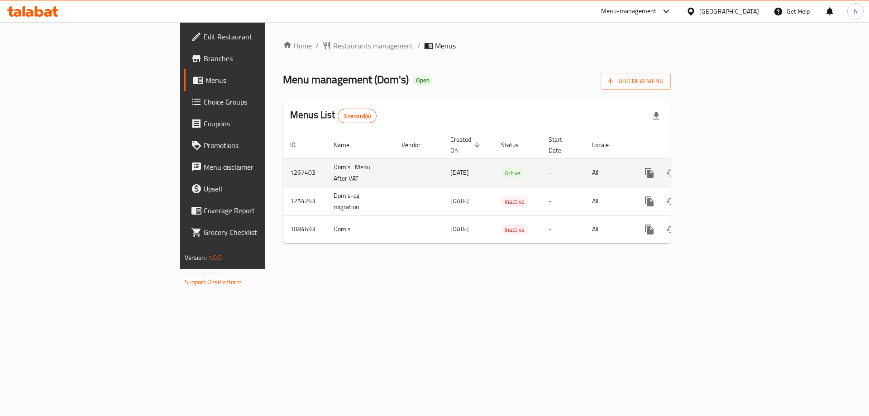
click at [726, 168] on link "enhanced table" at bounding box center [715, 173] width 22 height 22
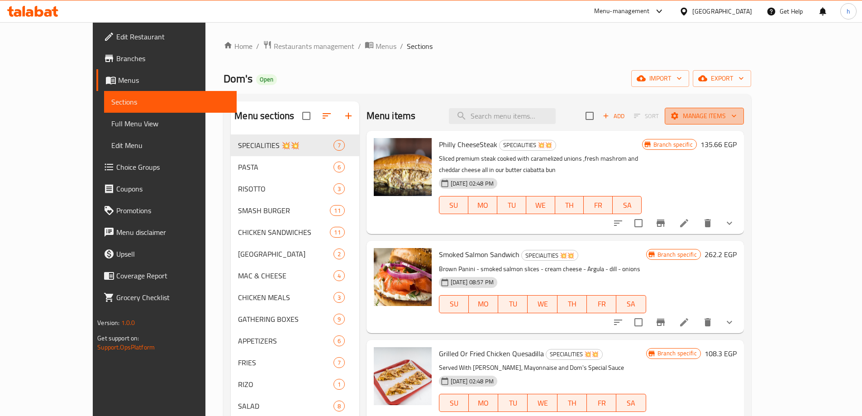
click at [737, 119] on span "Manage items" at bounding box center [704, 115] width 65 height 11
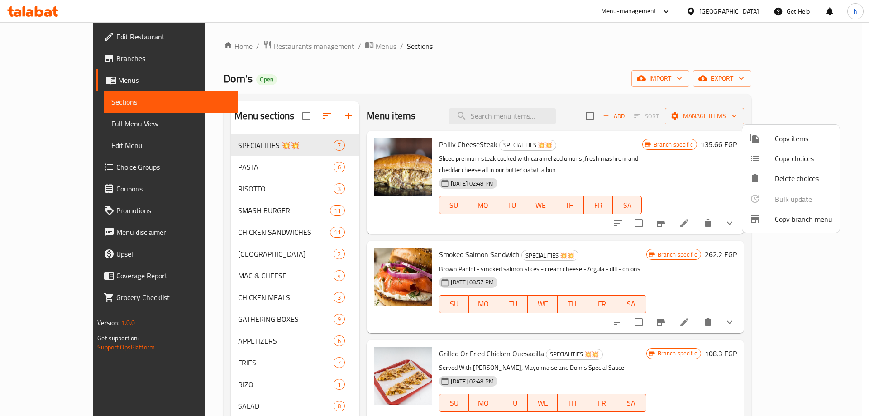
click at [800, 221] on span "Copy branch menu" at bounding box center [803, 219] width 57 height 11
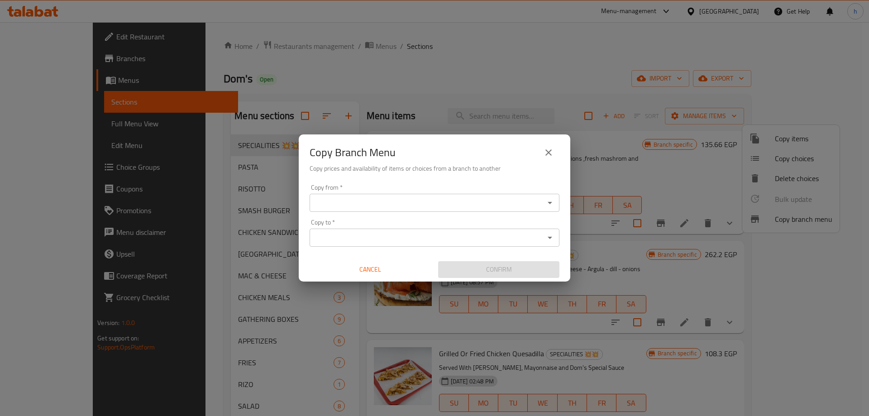
click at [448, 205] on input "Copy from   *" at bounding box center [426, 202] width 229 height 13
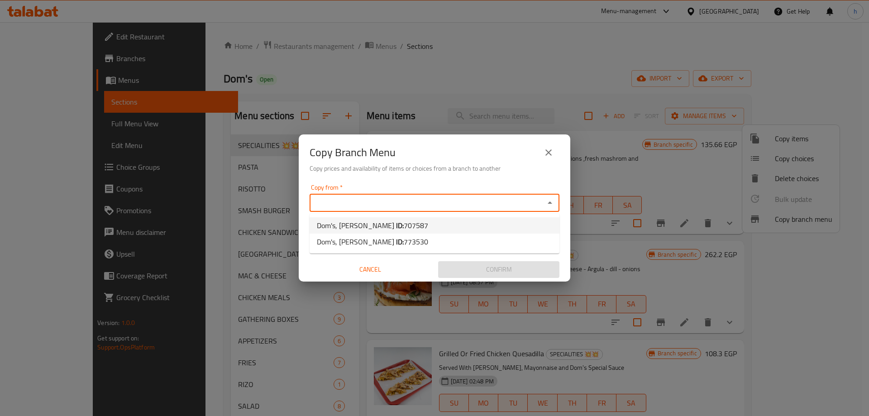
click at [428, 224] on li "Dom's, Cleopatra ID: 707587" at bounding box center [435, 225] width 250 height 16
type input "Dom's, Cleopatra"
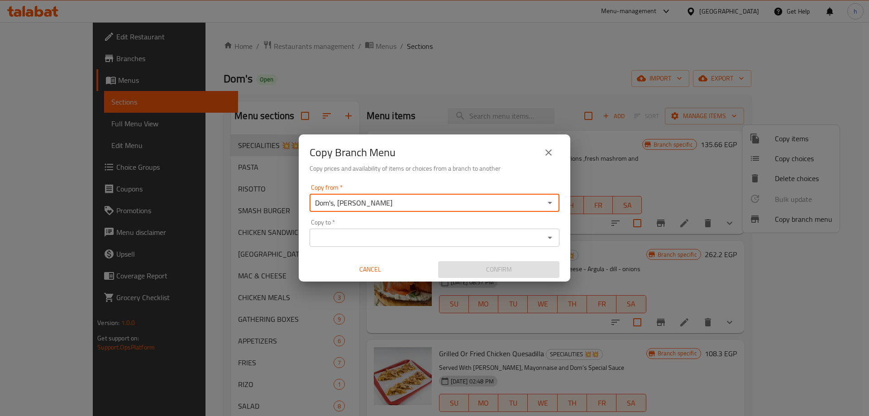
click at [444, 241] on input "Copy to   *" at bounding box center [426, 237] width 229 height 13
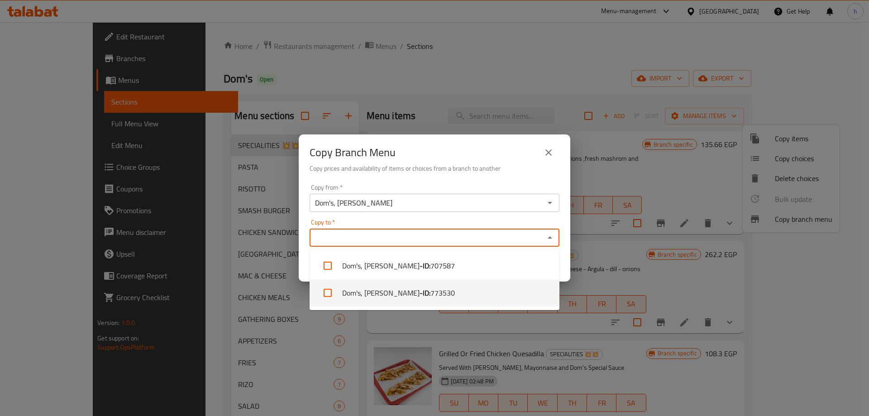
click at [430, 291] on span "773530" at bounding box center [442, 292] width 24 height 11
checkbox input "true"
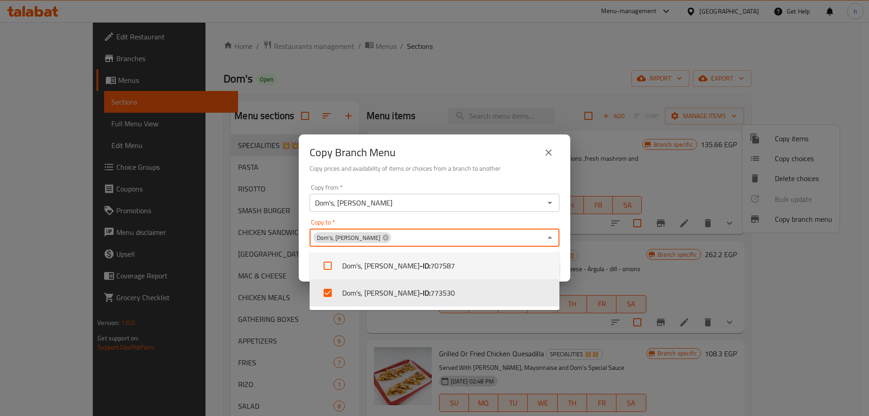
click at [570, 251] on div "Copy from   * Dom's, Cleopatra Copy from * Copy to   * Dom's, Lauran Copy to * …" at bounding box center [435, 231] width 272 height 101
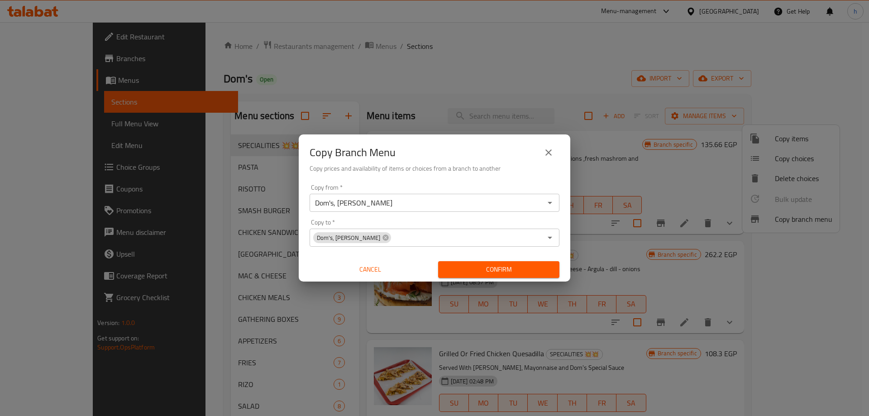
click at [532, 269] on span "Confirm" at bounding box center [498, 269] width 107 height 11
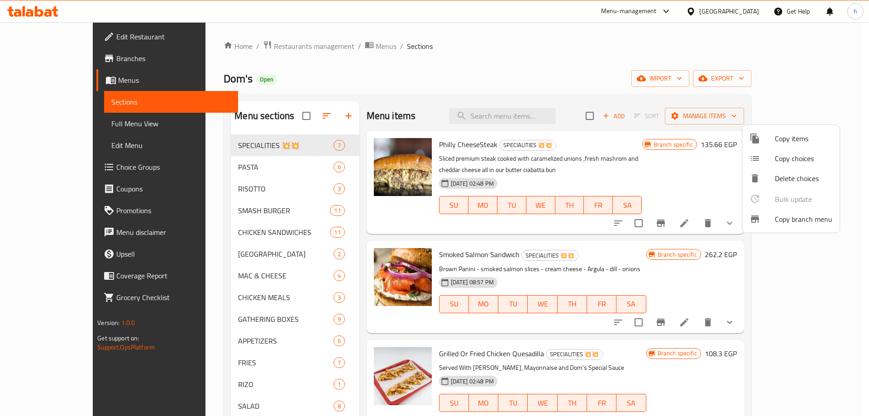
click at [489, 69] on div at bounding box center [434, 208] width 869 height 416
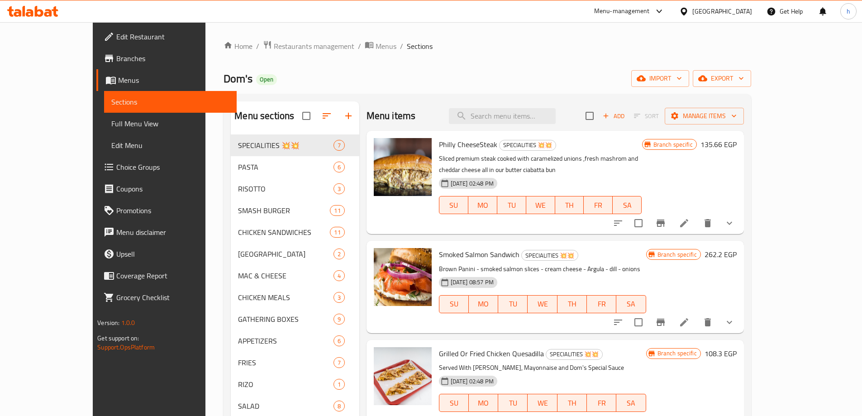
click at [116, 62] on span "Branches" at bounding box center [172, 58] width 113 height 11
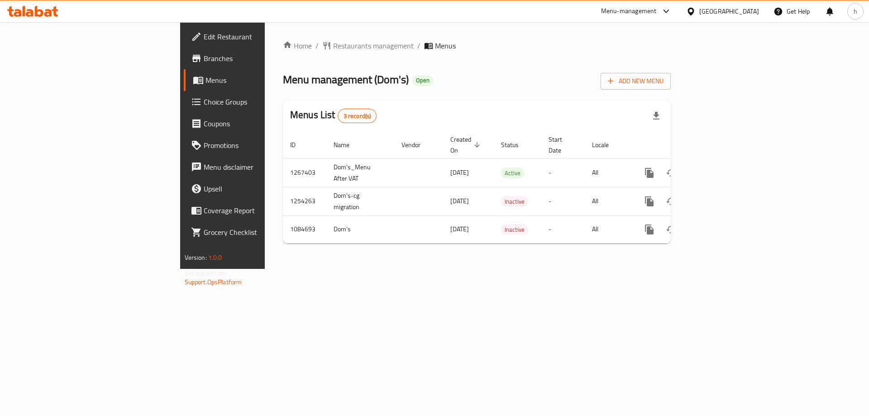
click at [204, 62] on span "Branches" at bounding box center [261, 58] width 115 height 11
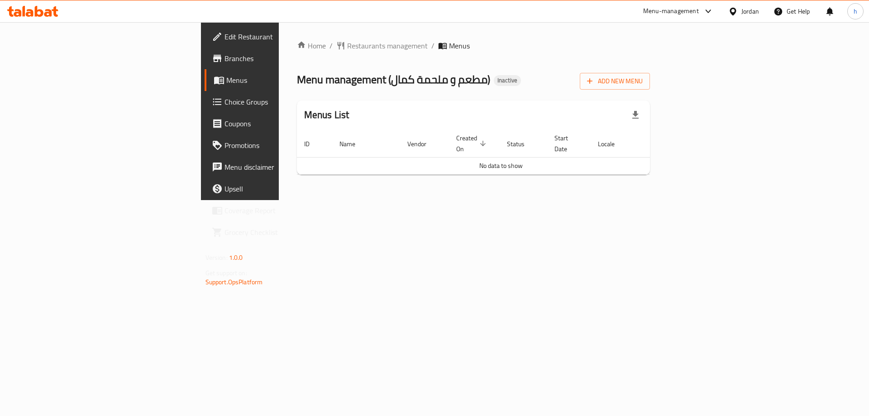
click at [225, 39] on span "Edit Restaurant" at bounding box center [282, 36] width 115 height 11
click at [643, 86] on span "Add New Menu" at bounding box center [615, 81] width 56 height 11
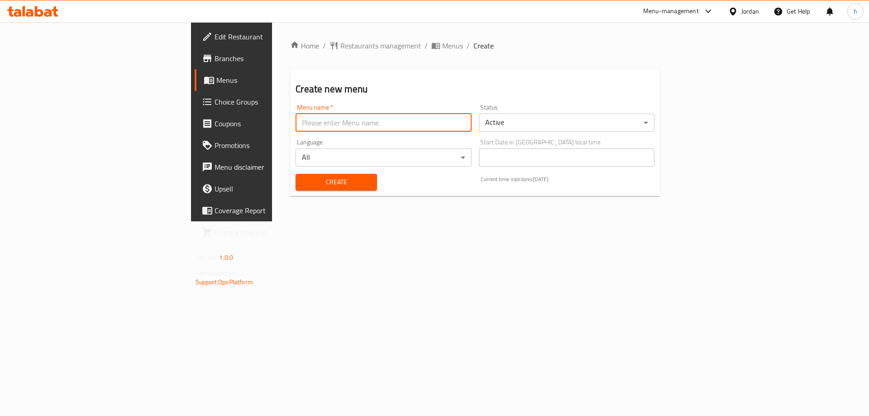
click at [296, 126] on input "text" at bounding box center [384, 123] width 176 height 18
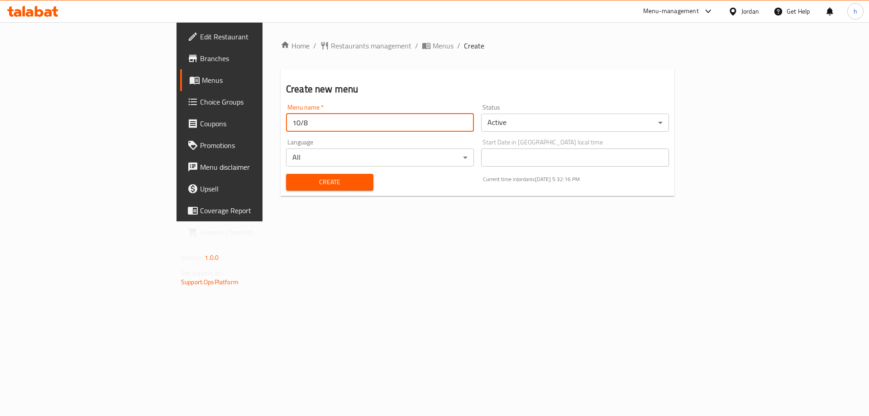
type input "10/8"
click at [293, 184] on span "Create" at bounding box center [329, 182] width 73 height 11
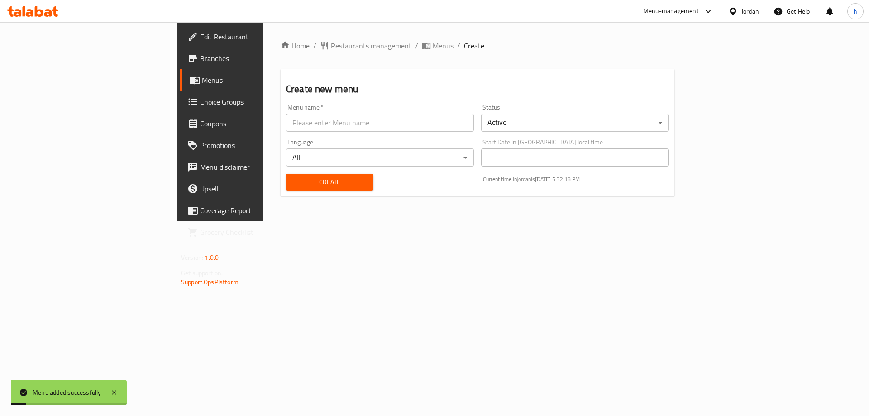
click at [433, 42] on span "Menus" at bounding box center [443, 45] width 21 height 11
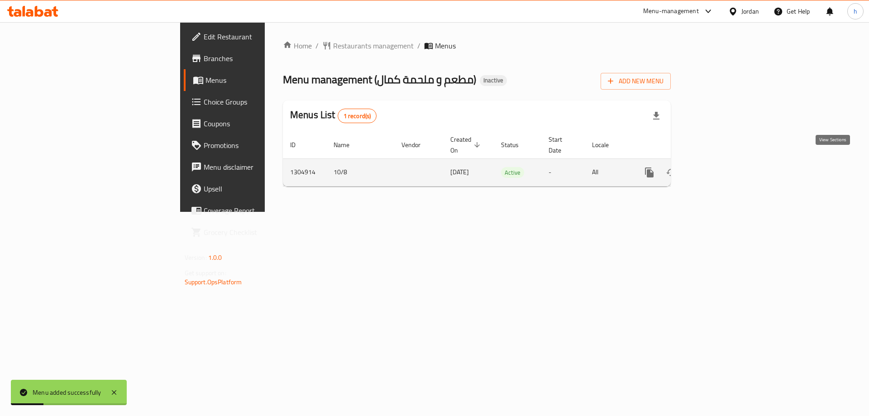
click at [720, 167] on icon "enhanced table" at bounding box center [714, 172] width 11 height 11
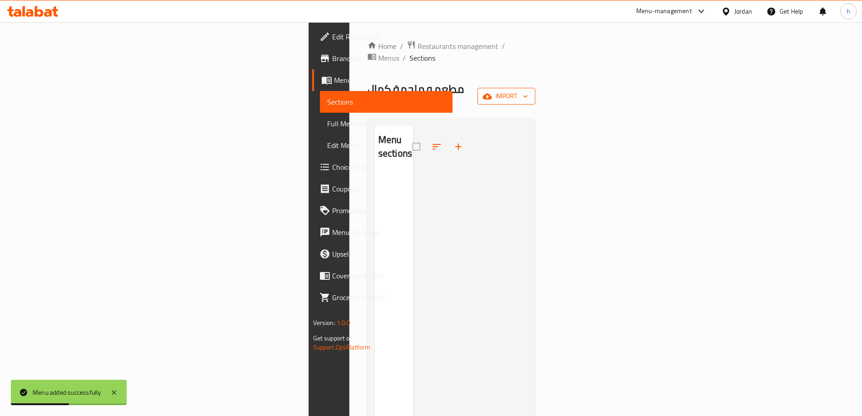
click at [528, 91] on span "import" at bounding box center [506, 96] width 43 height 11
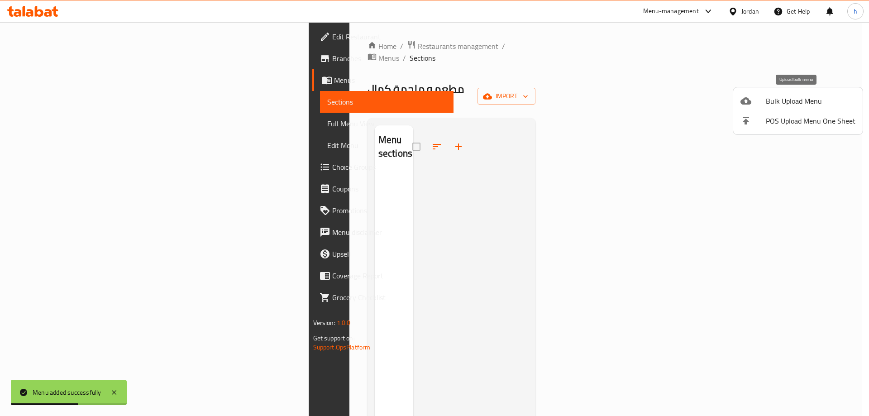
click at [803, 100] on span "Bulk Upload Menu" at bounding box center [811, 101] width 90 height 11
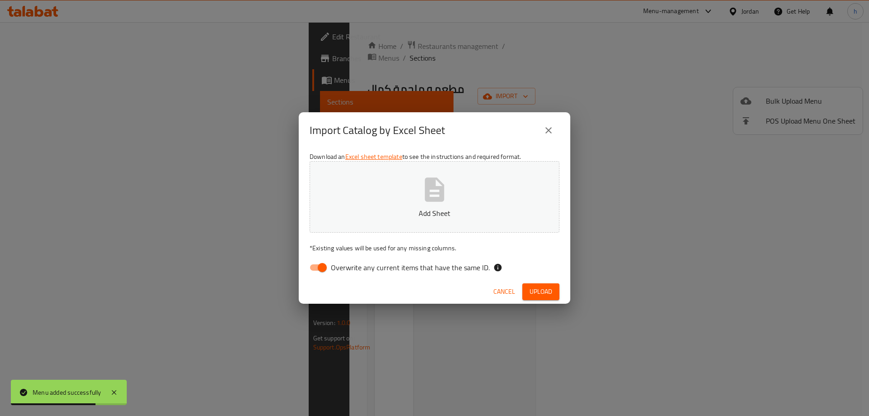
click at [325, 271] on input "Overwrite any current items that have the same ID." at bounding box center [322, 267] width 52 height 17
checkbox input "false"
click at [543, 207] on button "Add Sheet" at bounding box center [435, 197] width 250 height 72
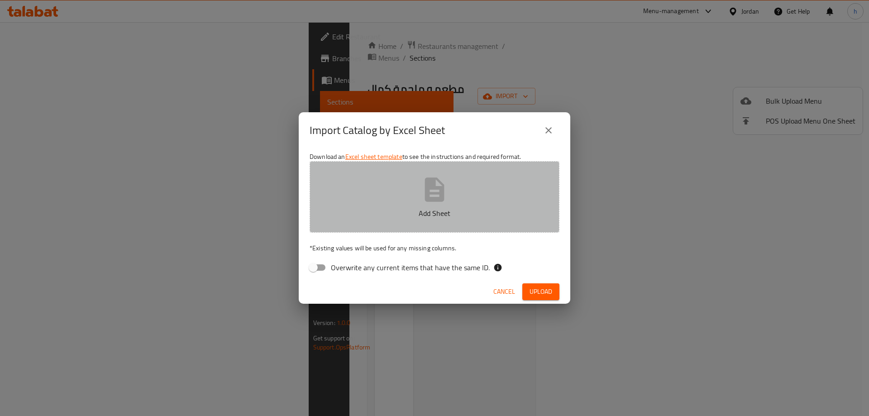
click at [457, 223] on button "Add Sheet" at bounding box center [435, 197] width 250 height 72
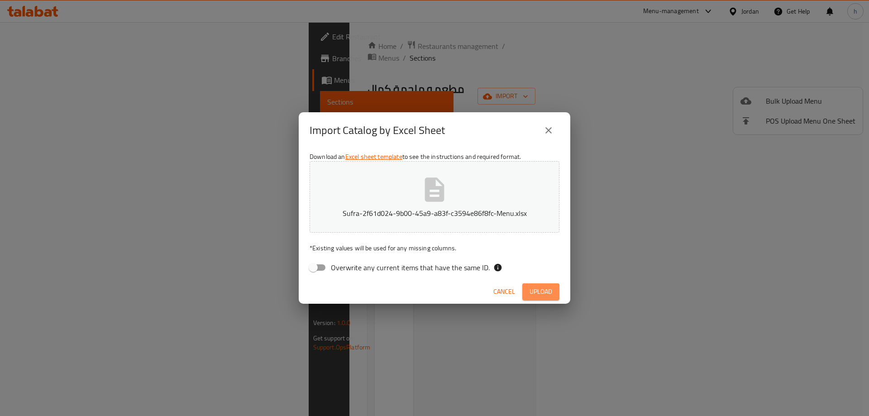
click at [536, 295] on span "Upload" at bounding box center [541, 291] width 23 height 11
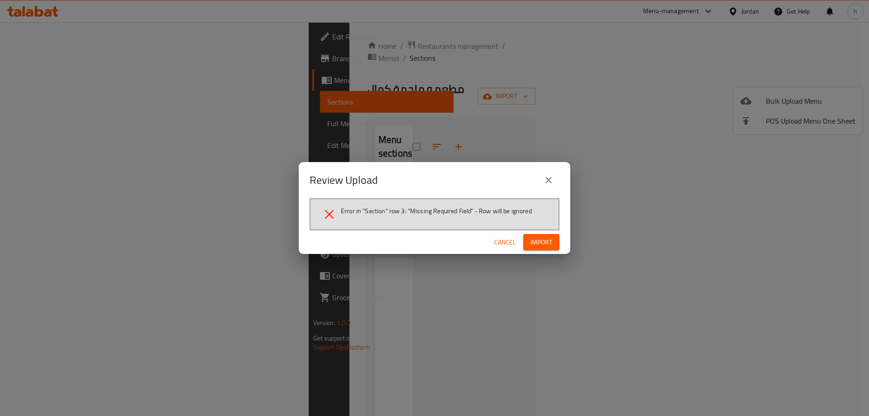
click at [543, 178] on icon "close" at bounding box center [548, 180] width 11 height 11
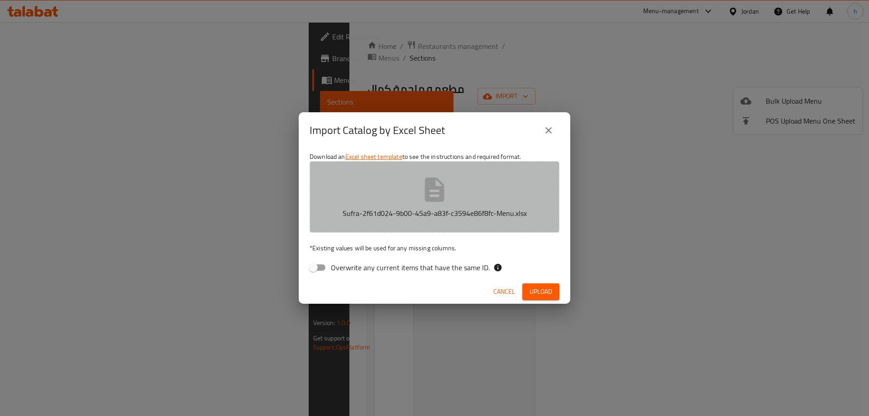
click at [378, 204] on button "Sufra-2f61d024-9b00-45a9-a83f-c3594e86f8fc-Menu.xlsx" at bounding box center [435, 197] width 250 height 72
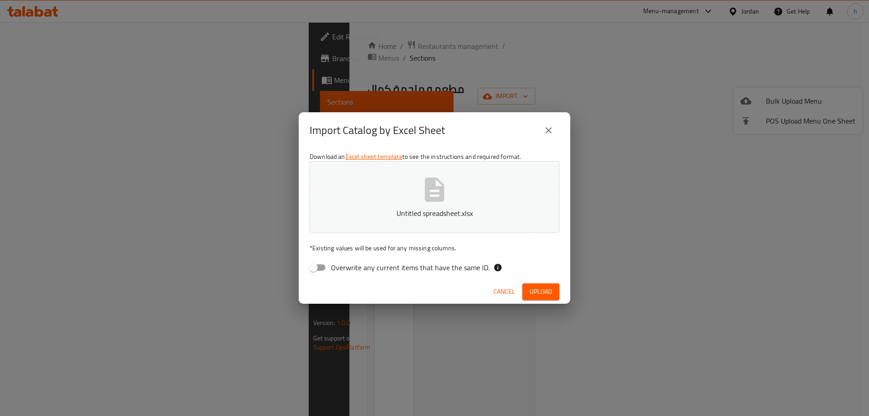
click at [524, 286] on button "Upload" at bounding box center [540, 291] width 37 height 17
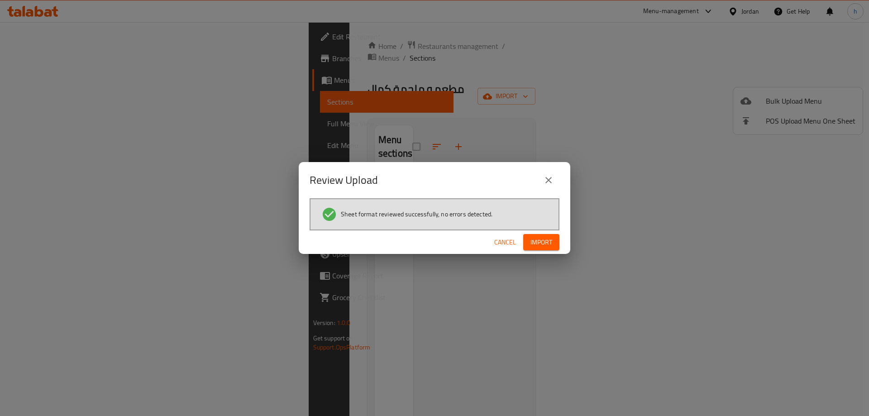
click at [549, 235] on button "Import" at bounding box center [541, 242] width 36 height 17
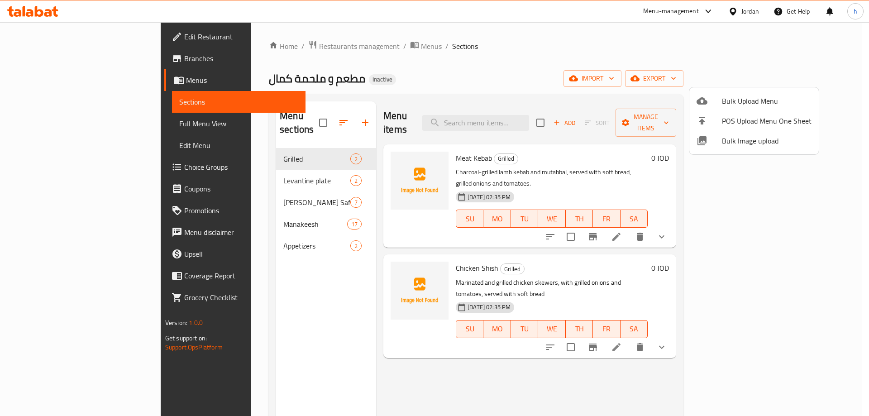
click at [220, 153] on div at bounding box center [434, 208] width 869 height 416
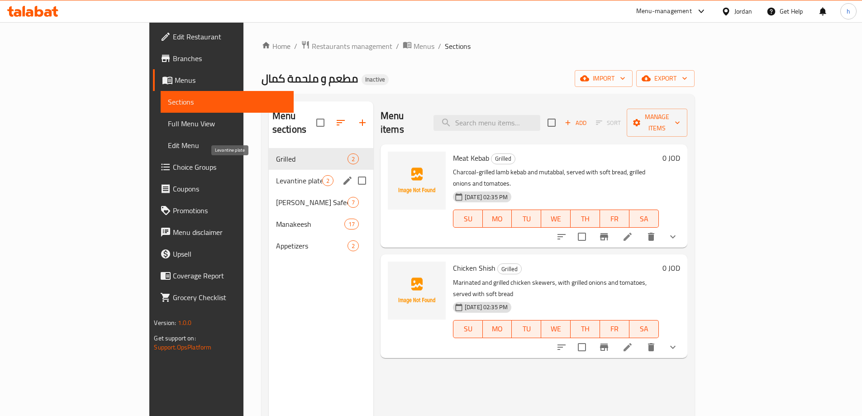
click at [282, 175] on span "Levantine plate" at bounding box center [299, 180] width 46 height 11
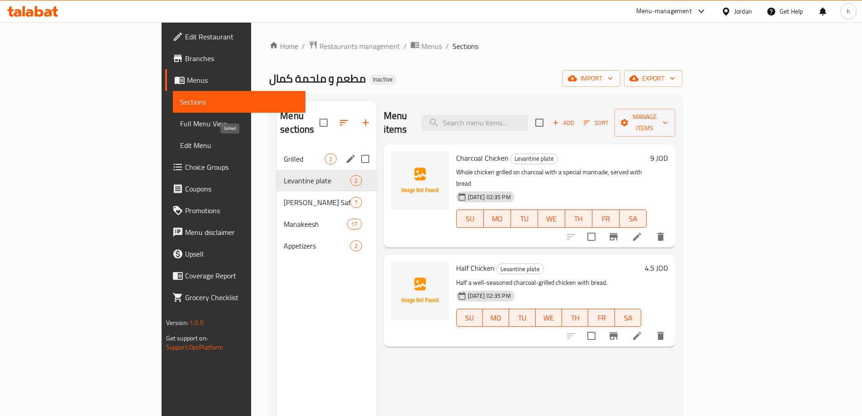
click at [284, 153] on span "Grilled" at bounding box center [304, 158] width 41 height 11
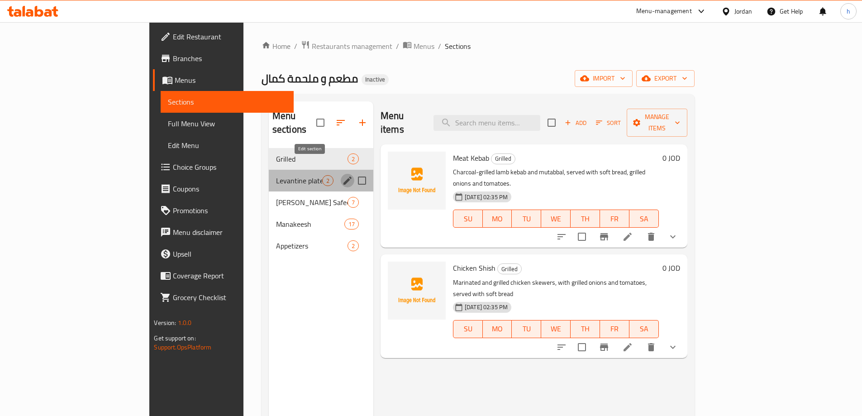
click at [342, 175] on icon "edit" at bounding box center [347, 180] width 11 height 11
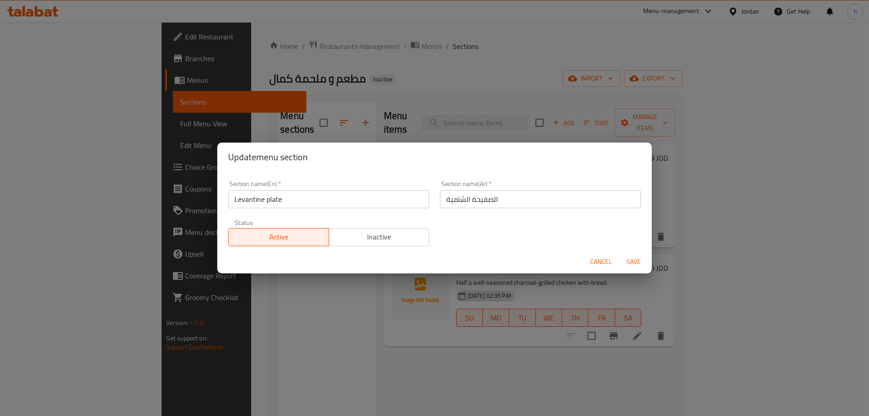
click at [597, 257] on span "Cancel" at bounding box center [601, 261] width 22 height 11
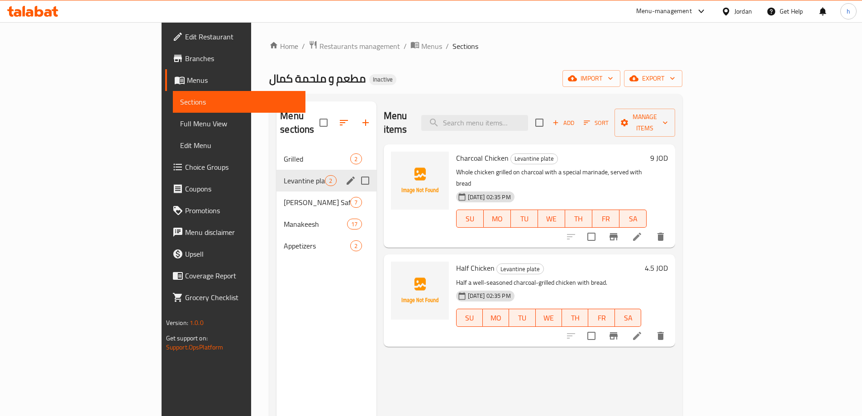
click at [356, 171] on input "Menu sections" at bounding box center [365, 180] width 19 height 19
checkbox input "true"
click at [377, 117] on icon "button" at bounding box center [382, 122] width 11 height 11
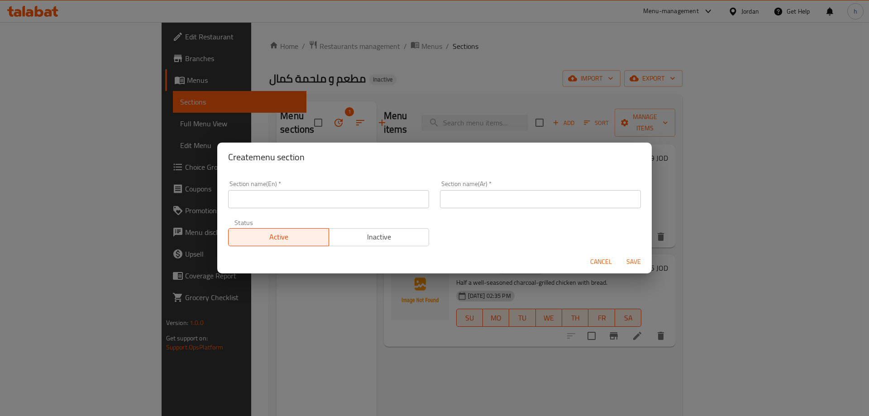
click at [327, 208] on div "Section name(En)   * Section name(En) *" at bounding box center [329, 194] width 212 height 38
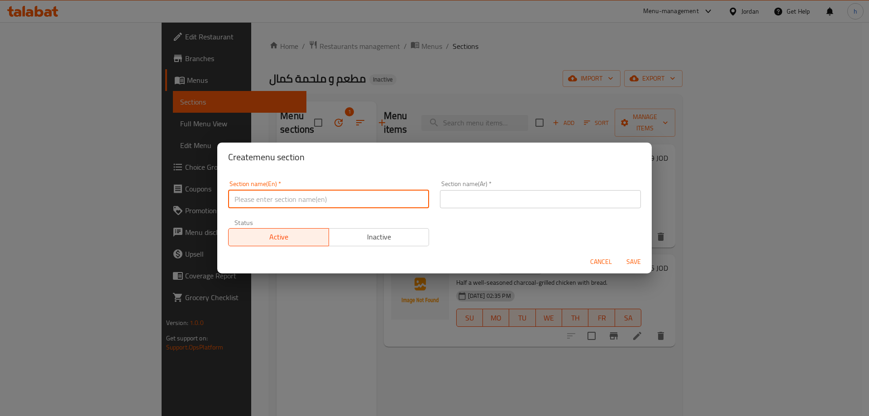
click at [330, 204] on input "text" at bounding box center [328, 199] width 201 height 18
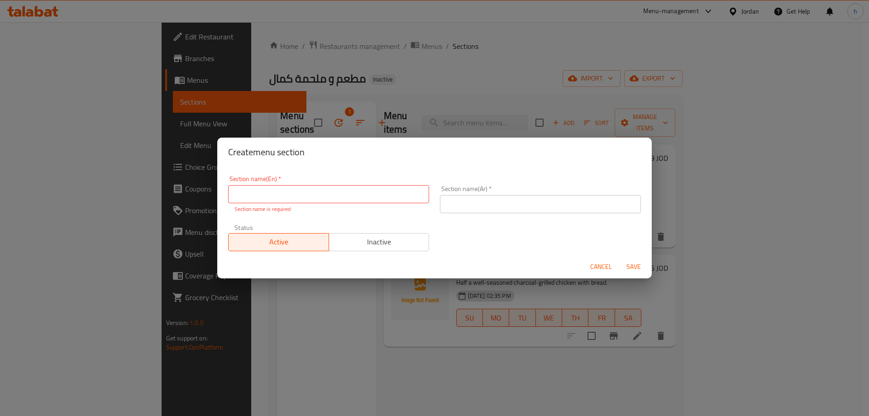
click at [481, 215] on div "Section name(En)   * Section name(En) * Section name is required Section name(A…" at bounding box center [435, 213] width 424 height 86
click at [604, 267] on span "Cancel" at bounding box center [601, 266] width 22 height 11
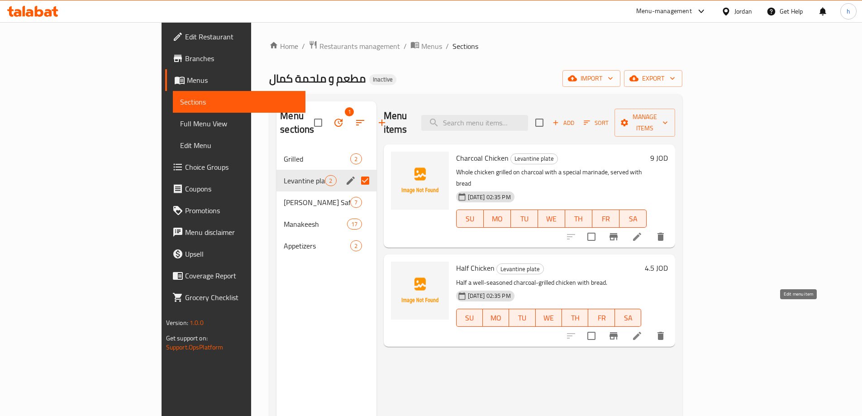
click at [643, 330] on icon at bounding box center [637, 335] width 11 height 11
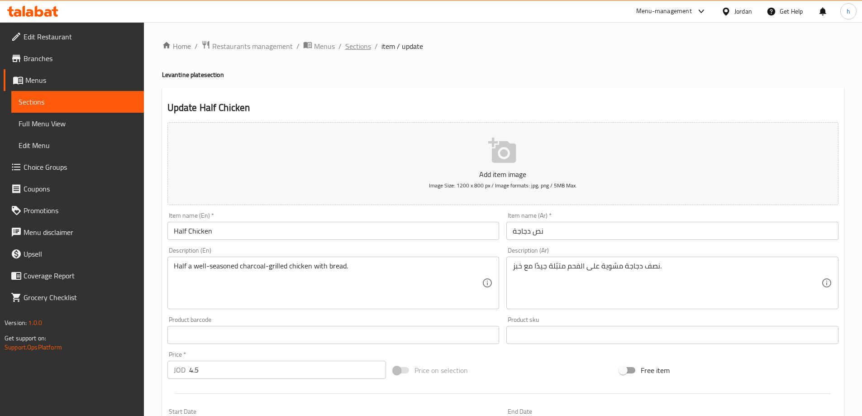
click at [360, 49] on span "Sections" at bounding box center [358, 46] width 26 height 11
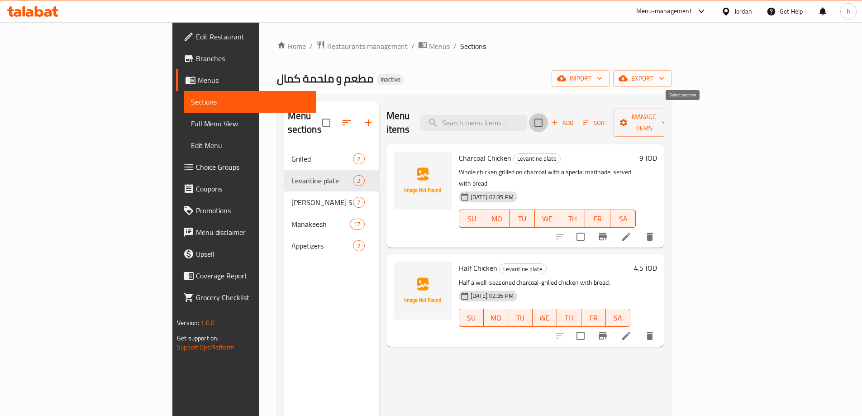
click at [548, 115] on input "checkbox" at bounding box center [538, 122] width 19 height 19
checkbox input "true"
click at [667, 121] on span "Manage items" at bounding box center [644, 122] width 46 height 23
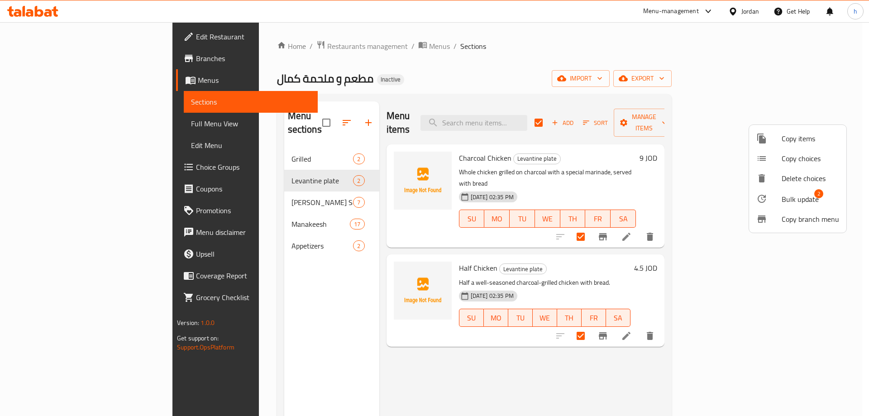
click at [783, 194] on span "Bulk update" at bounding box center [800, 199] width 37 height 11
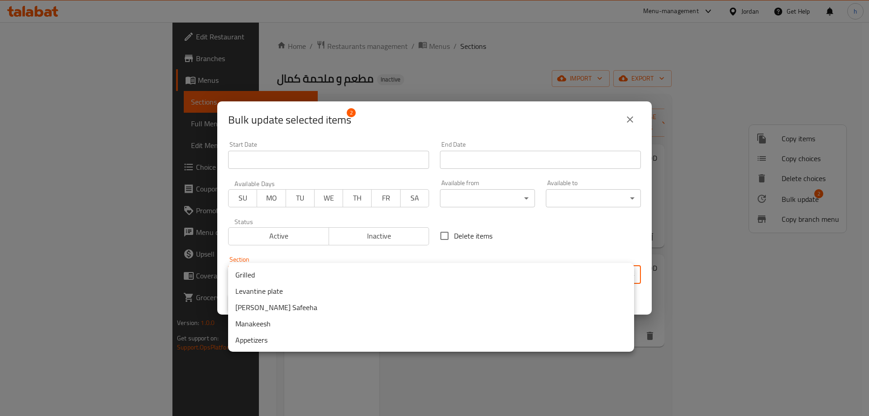
click at [257, 277] on body "​ Menu-management Jordan Get Help h Edit Restaurant Branches Menus Sections Ful…" at bounding box center [434, 219] width 869 height 394
click at [382, 63] on div at bounding box center [434, 208] width 869 height 416
click at [384, 274] on body "​ Menu-management Jordan Get Help h Edit Restaurant Branches Menus Sections Ful…" at bounding box center [434, 219] width 869 height 394
click at [632, 110] on div at bounding box center [434, 208] width 869 height 416
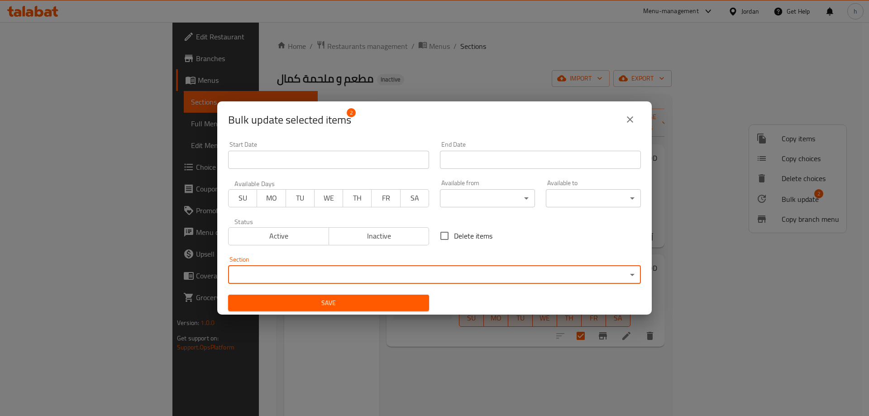
click at [626, 118] on icon "close" at bounding box center [630, 119] width 11 height 11
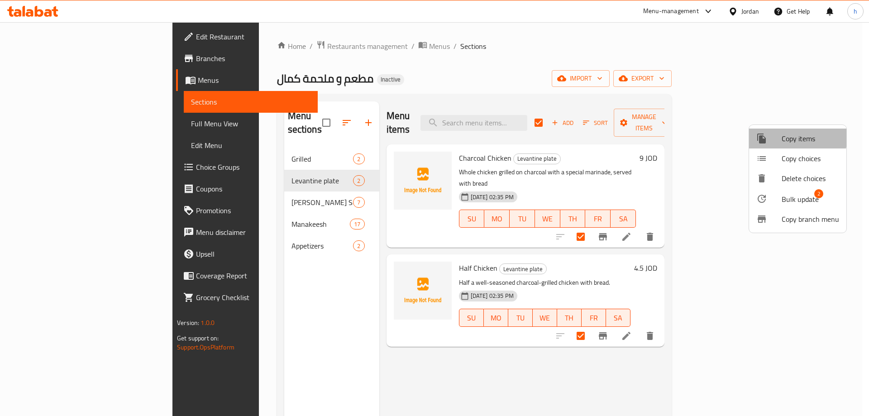
click at [782, 136] on span "Copy items" at bounding box center [810, 138] width 57 height 11
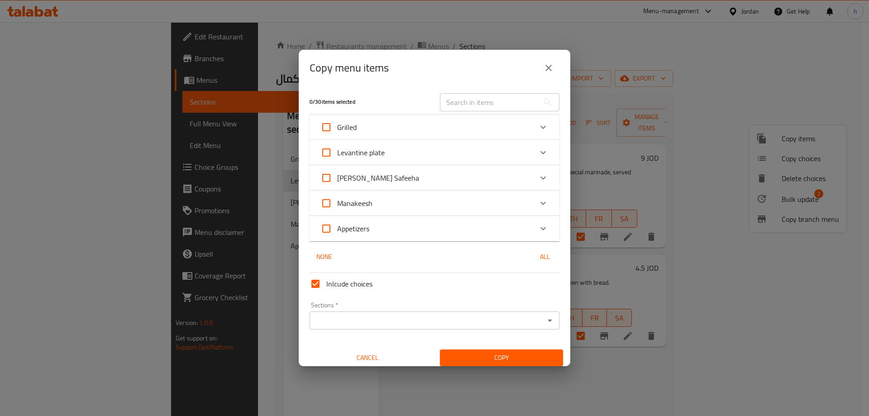
click at [352, 319] on input "Sections   *" at bounding box center [426, 320] width 229 height 13
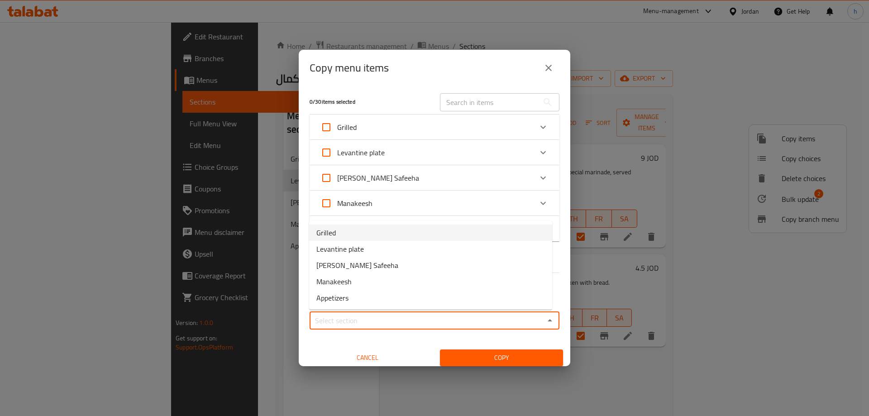
click at [346, 235] on li "Grilled" at bounding box center [430, 233] width 243 height 16
type input "Grilled"
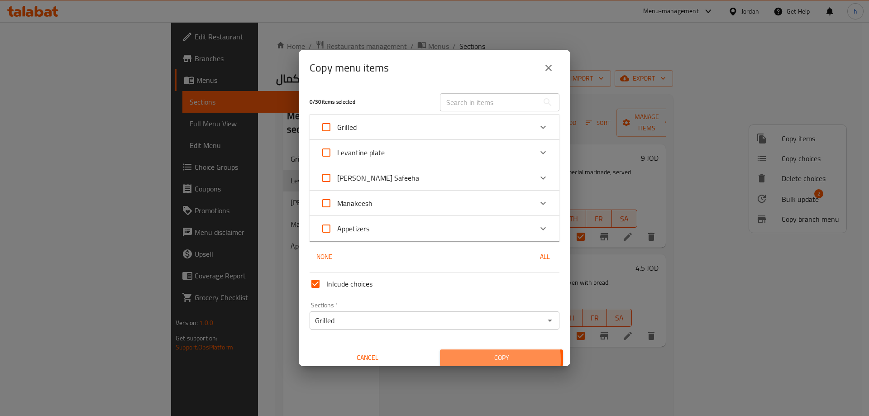
click at [473, 359] on span "Copy" at bounding box center [501, 357] width 109 height 11
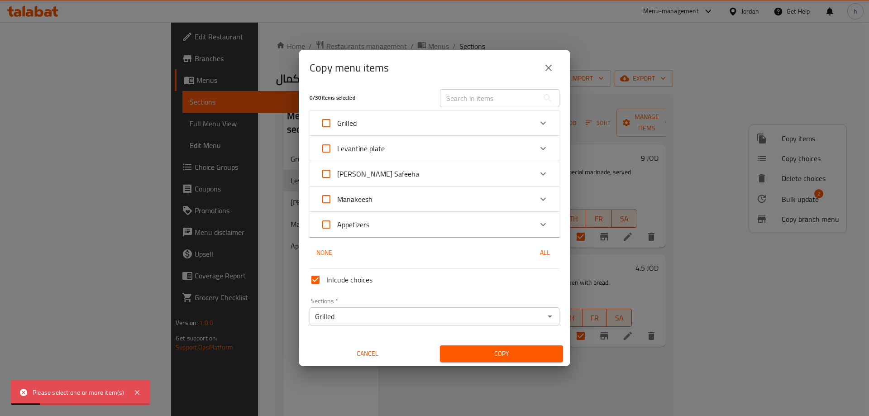
scroll to position [5, 0]
click at [381, 144] on span "Levantine plate" at bounding box center [361, 147] width 48 height 14
click at [337, 144] on input "Levantine plate" at bounding box center [326, 147] width 22 height 22
checkbox input "true"
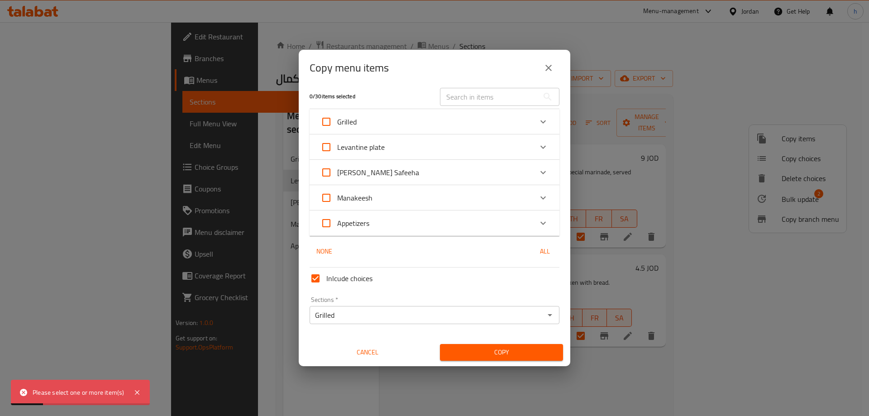
checkbox input "true"
click at [542, 151] on div "Expand" at bounding box center [543, 147] width 22 height 22
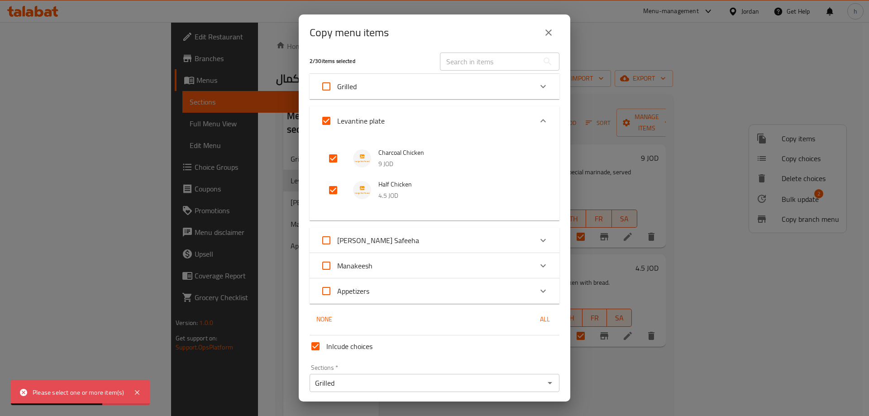
click at [325, 120] on input "Levantine plate" at bounding box center [326, 121] width 22 height 22
checkbox input "false"
click at [327, 167] on input "checkbox" at bounding box center [333, 159] width 22 height 22
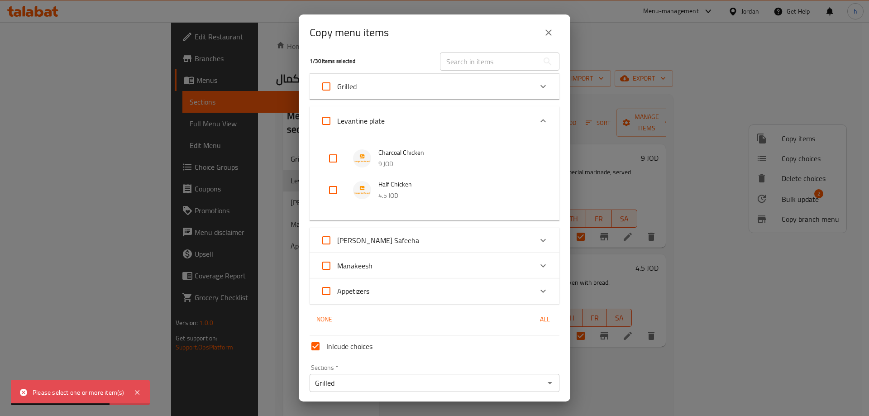
checkbox input "true"
click at [335, 186] on input "checkbox" at bounding box center [333, 190] width 22 height 22
checkbox input "true"
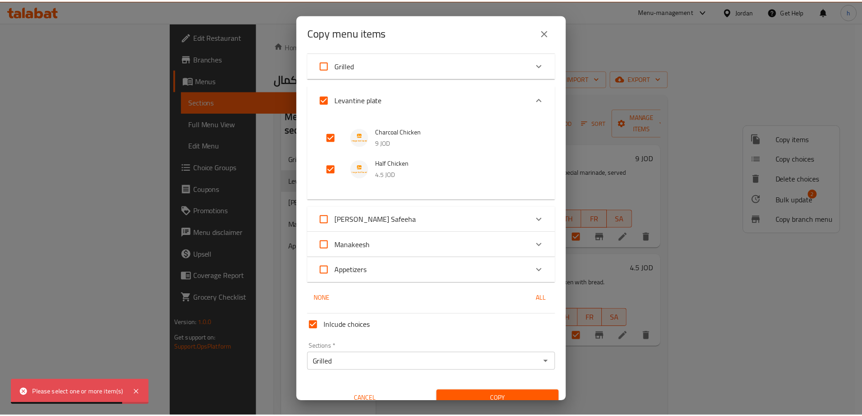
scroll to position [38, 0]
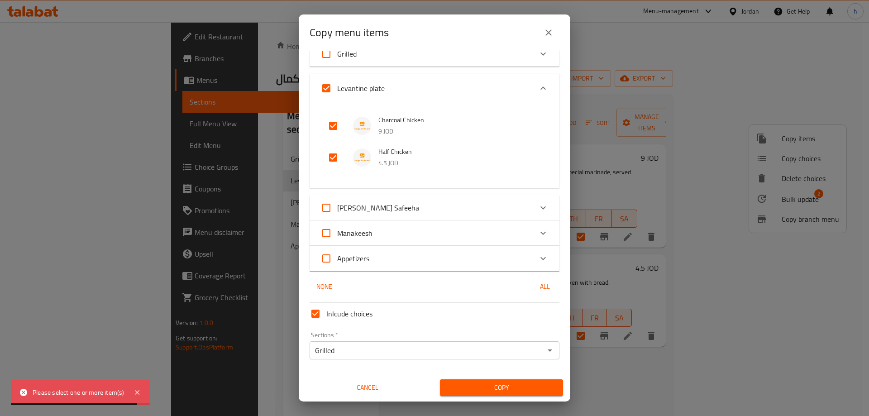
click at [511, 394] on button "Copy" at bounding box center [501, 387] width 123 height 17
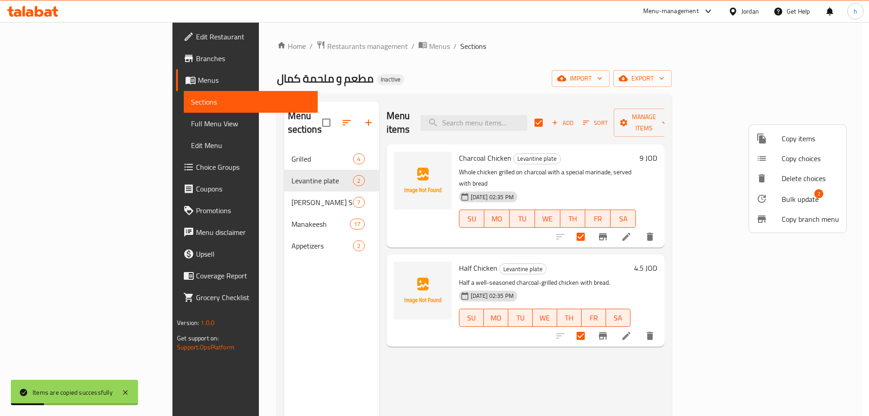
click at [225, 145] on div at bounding box center [434, 208] width 869 height 416
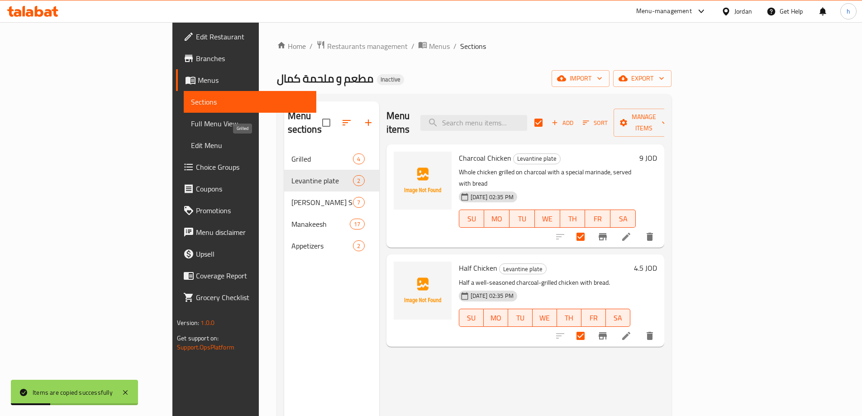
click at [291, 153] on span "Grilled" at bounding box center [322, 158] width 62 height 11
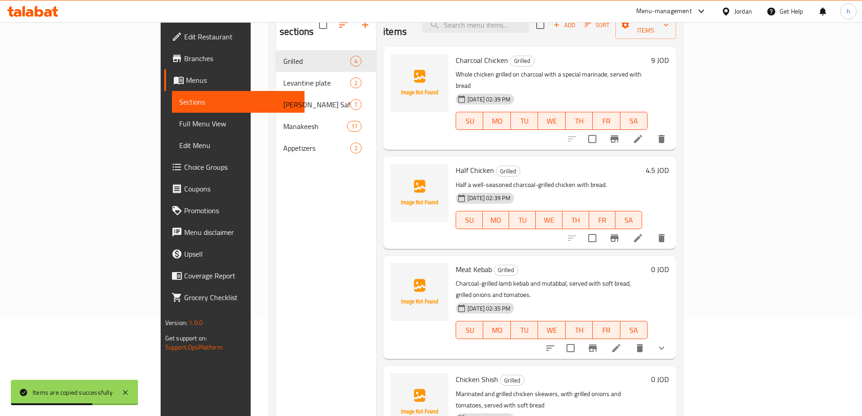
scroll to position [81, 0]
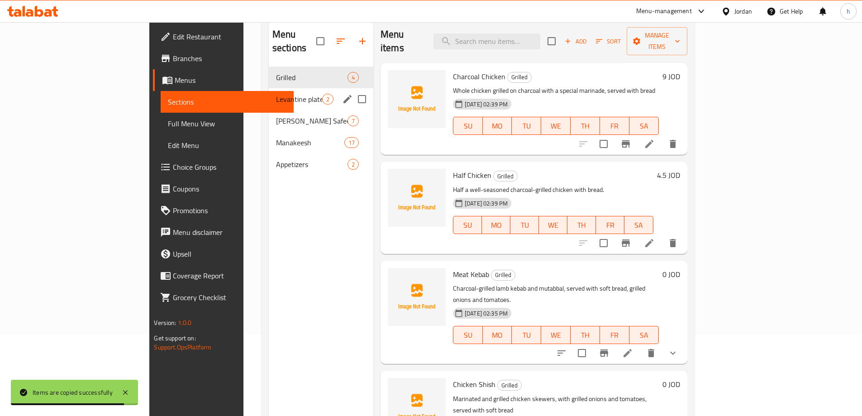
click at [276, 94] on span "Levantine plate" at bounding box center [299, 99] width 46 height 11
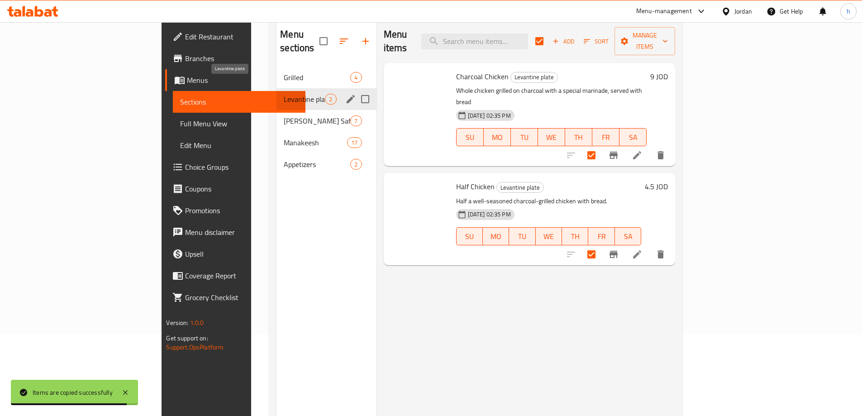
checkbox input "true"
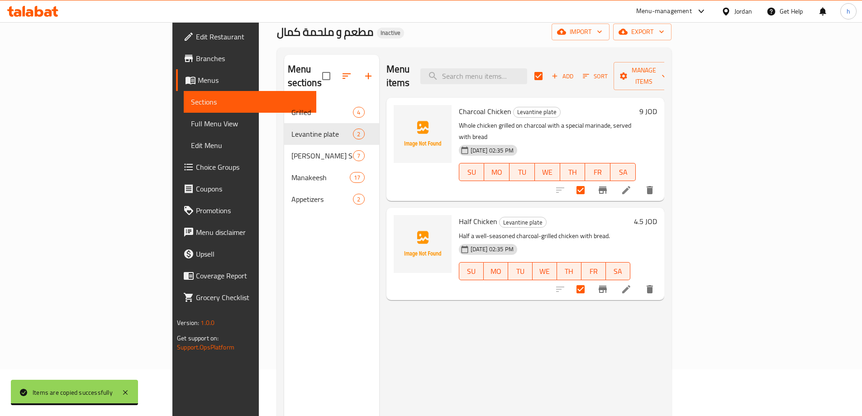
scroll to position [36, 0]
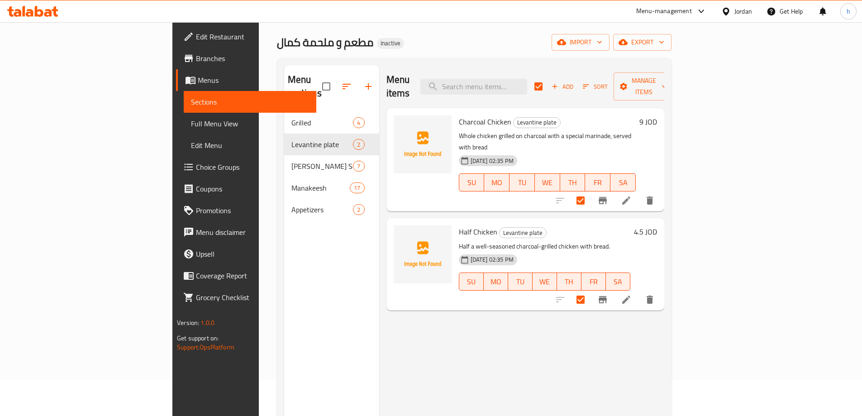
click at [664, 320] on div "Menu items Add Sort Manage items Charcoal Chicken Levantine plate Whole chicken…" at bounding box center [521, 273] width 285 height 416
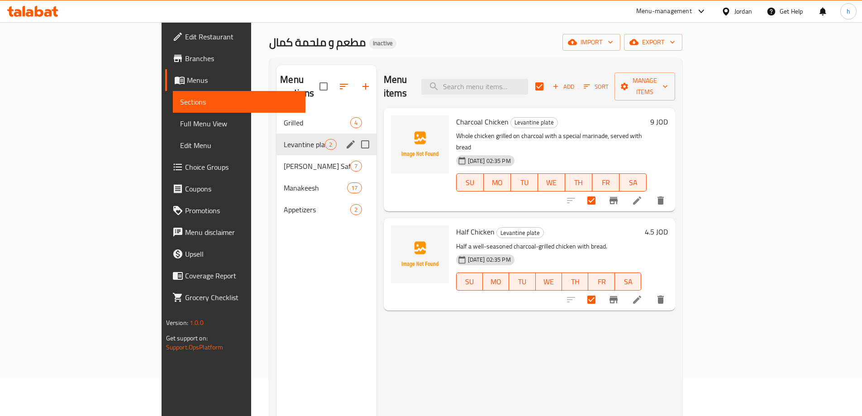
click at [356, 135] on input "Menu sections" at bounding box center [365, 144] width 19 height 19
checkbox input "true"
click at [328, 80] on button "button" at bounding box center [339, 87] width 22 height 22
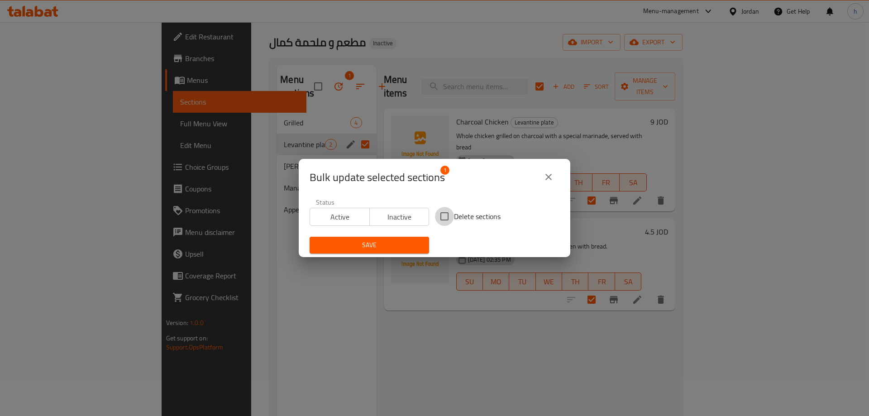
click at [450, 219] on input "Delete sections" at bounding box center [444, 216] width 19 height 19
checkbox input "true"
click at [389, 242] on span "Save" at bounding box center [369, 244] width 105 height 11
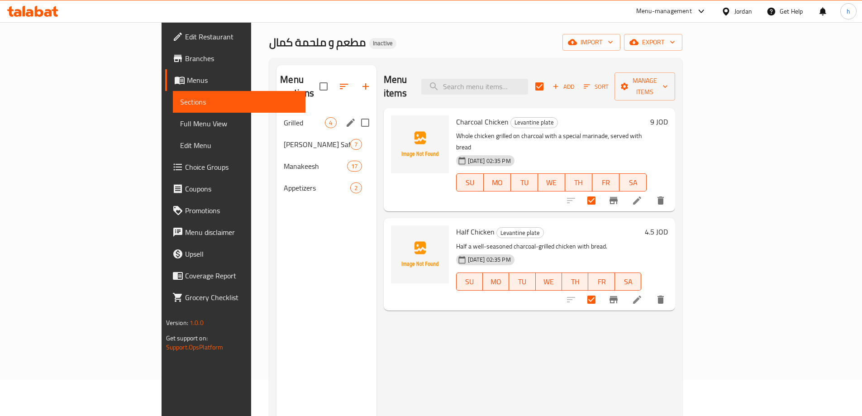
click at [277, 116] on div "Grilled 4" at bounding box center [327, 123] width 100 height 22
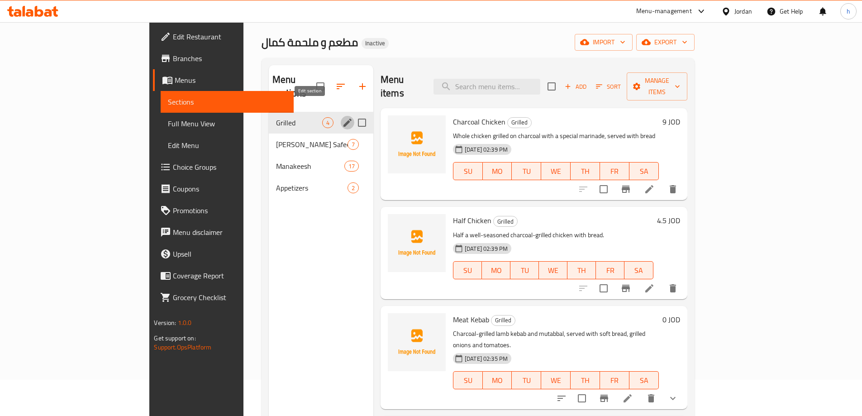
click at [341, 116] on button "edit" at bounding box center [348, 123] width 14 height 14
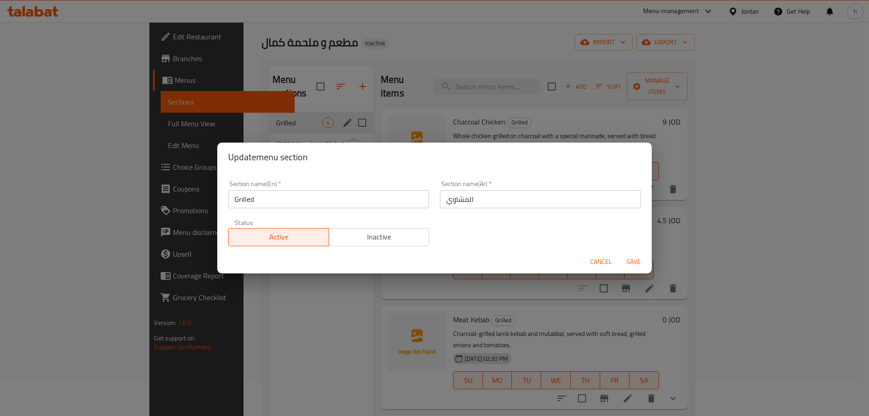
click at [594, 258] on span "Cancel" at bounding box center [601, 261] width 22 height 11
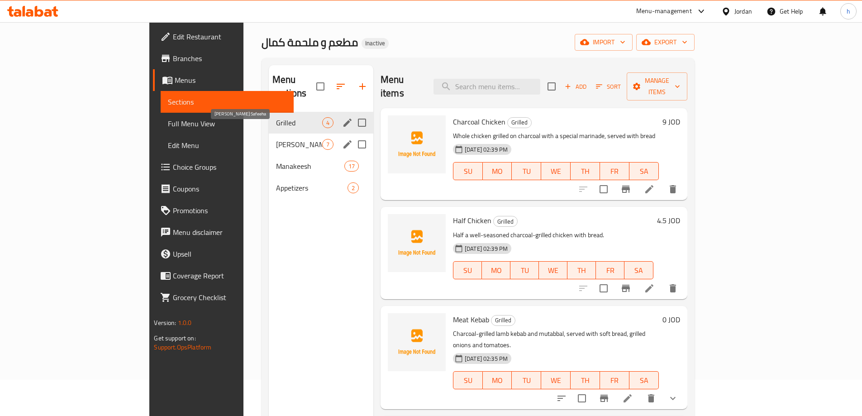
click at [276, 139] on span "Shamia Safeeha" at bounding box center [299, 144] width 46 height 11
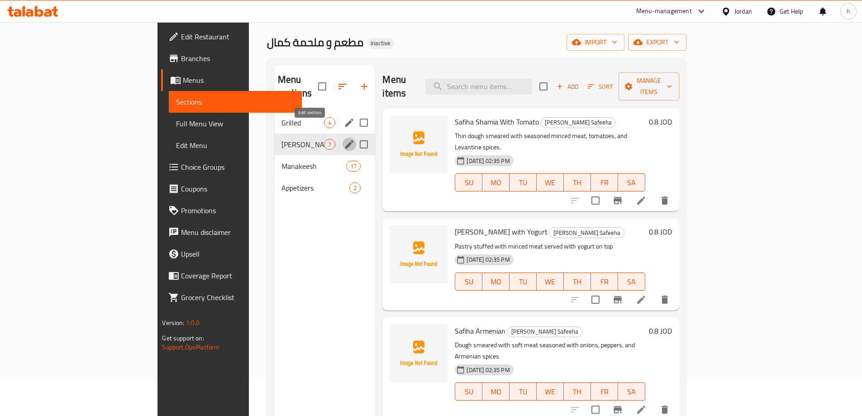
click at [345, 140] on icon "edit" at bounding box center [349, 144] width 8 height 8
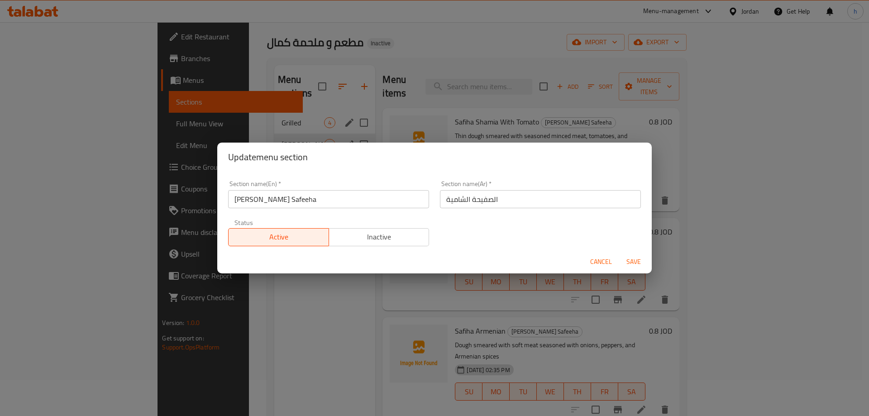
click at [272, 299] on div "Update menu section Section name(En)   * Shamia Safeeha Section name(En) * Sect…" at bounding box center [434, 208] width 869 height 416
click at [589, 262] on button "Cancel" at bounding box center [601, 261] width 29 height 17
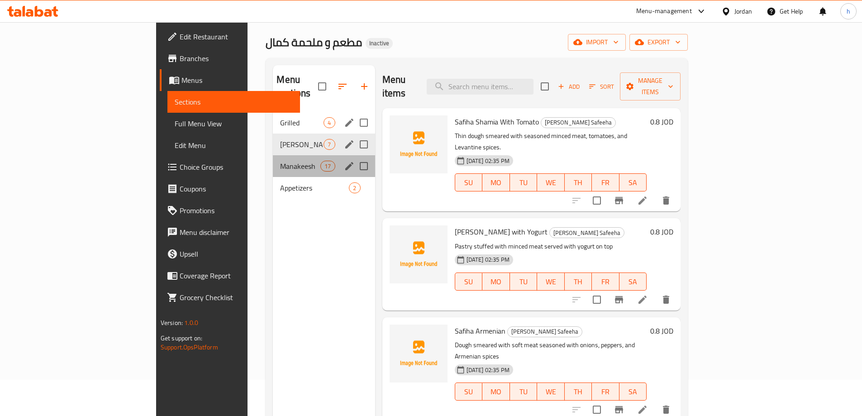
click at [273, 155] on div "Manakeesh 17" at bounding box center [324, 166] width 102 height 22
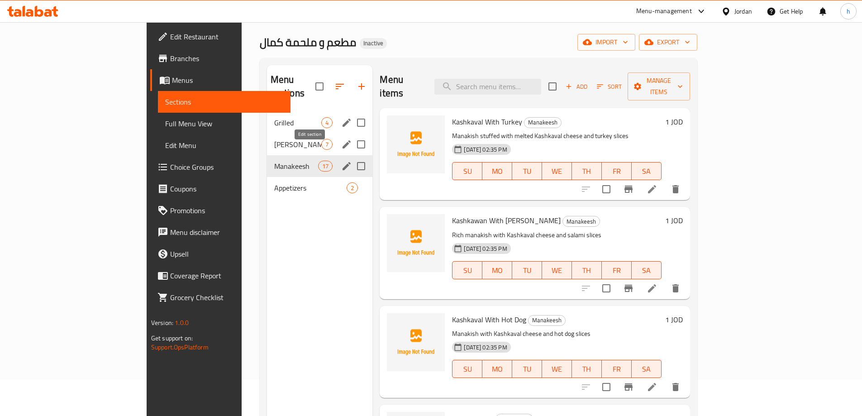
click at [341, 161] on icon "edit" at bounding box center [346, 166] width 11 height 11
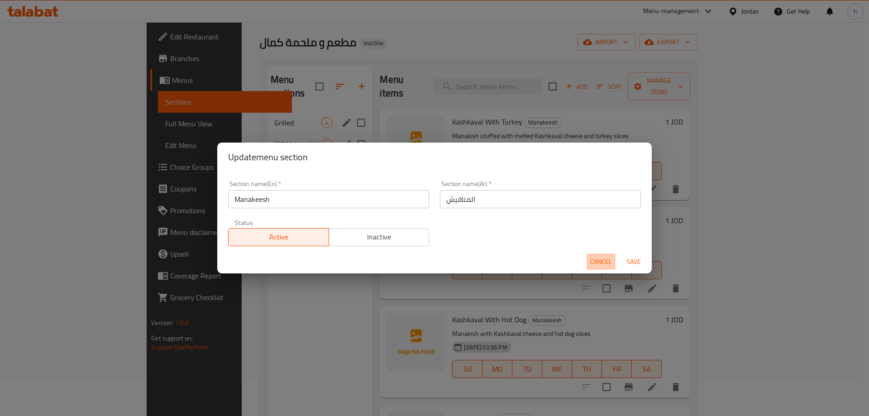
click at [607, 257] on span "Cancel" at bounding box center [601, 261] width 22 height 11
click at [569, 264] on span "WE" at bounding box center [557, 270] width 23 height 13
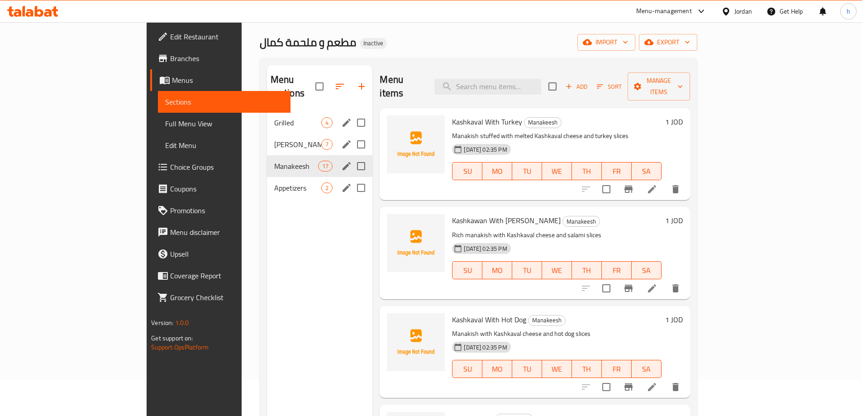
click at [274, 182] on span "Appetizers" at bounding box center [298, 187] width 48 height 11
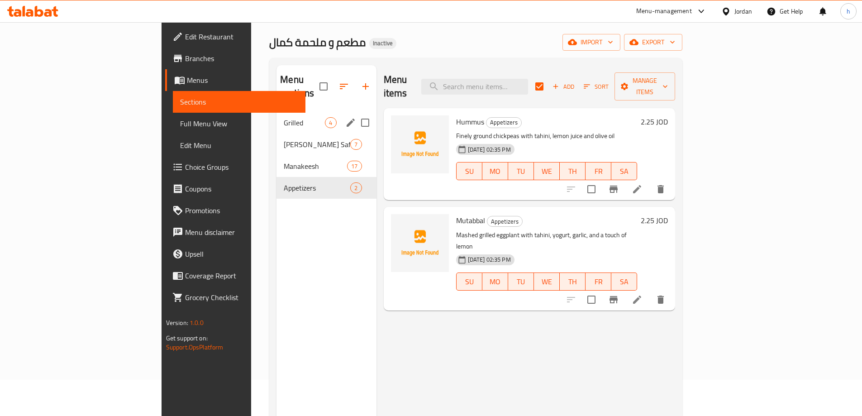
click at [277, 112] on div "Grilled 4" at bounding box center [327, 123] width 100 height 22
checkbox input "false"
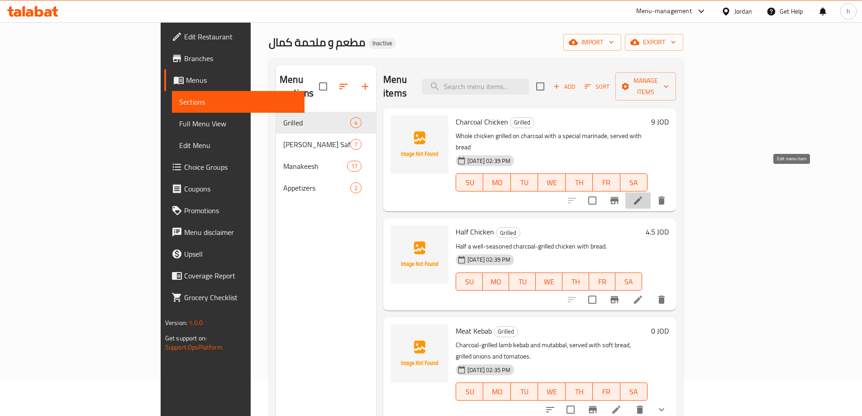
click at [644, 195] on icon at bounding box center [638, 200] width 11 height 11
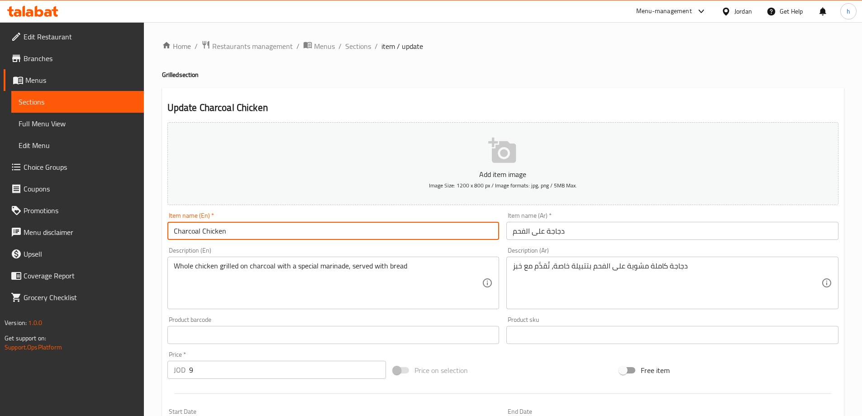
click at [189, 235] on input "Charcoal Chicken" at bounding box center [333, 231] width 332 height 18
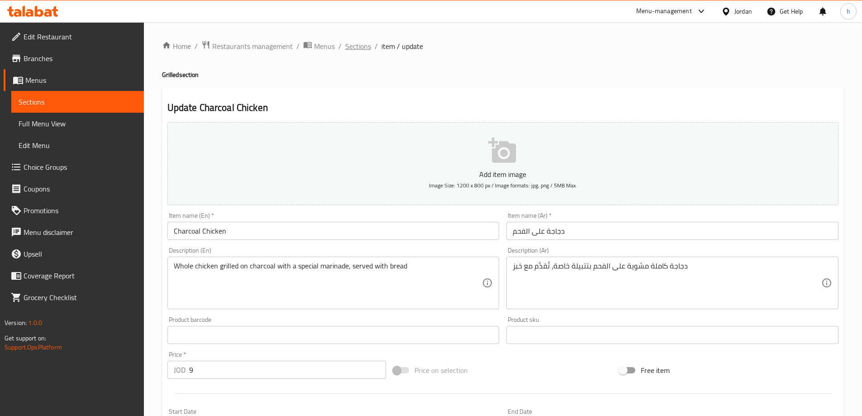
click at [357, 45] on span "Sections" at bounding box center [358, 46] width 26 height 11
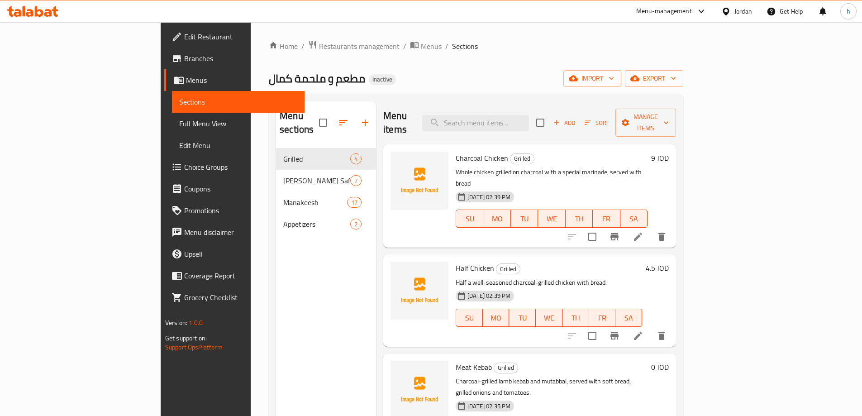
scroll to position [2, 0]
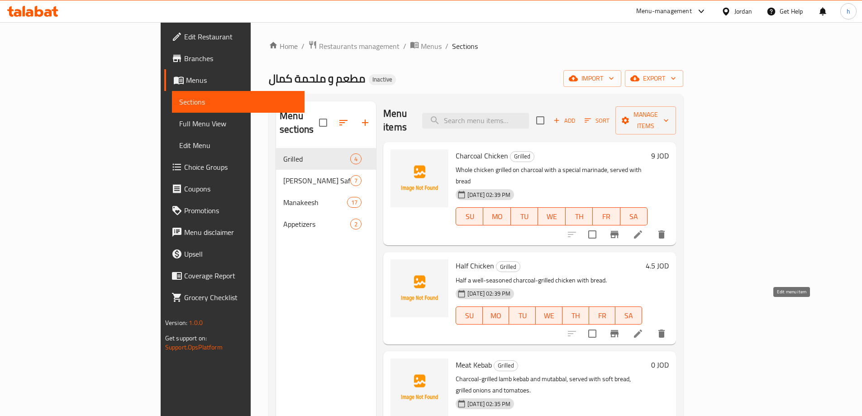
click at [644, 328] on icon at bounding box center [638, 333] width 11 height 11
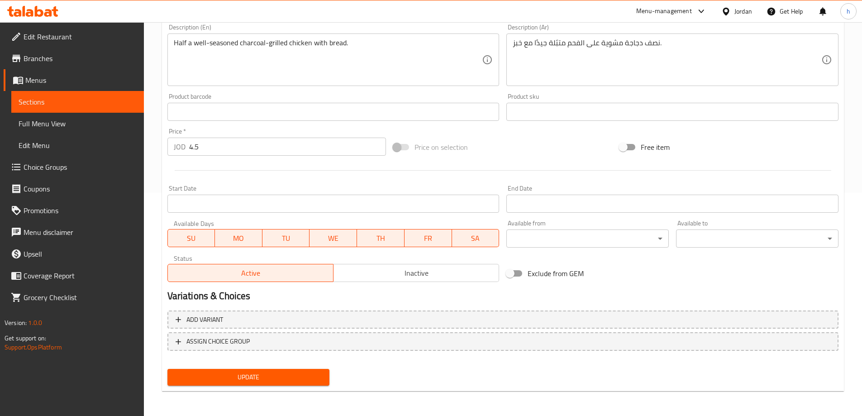
scroll to position [224, 0]
drag, startPoint x: 327, startPoint y: 379, endPoint x: 350, endPoint y: 370, distance: 24.8
click at [329, 377] on button "Update" at bounding box center [248, 376] width 162 height 17
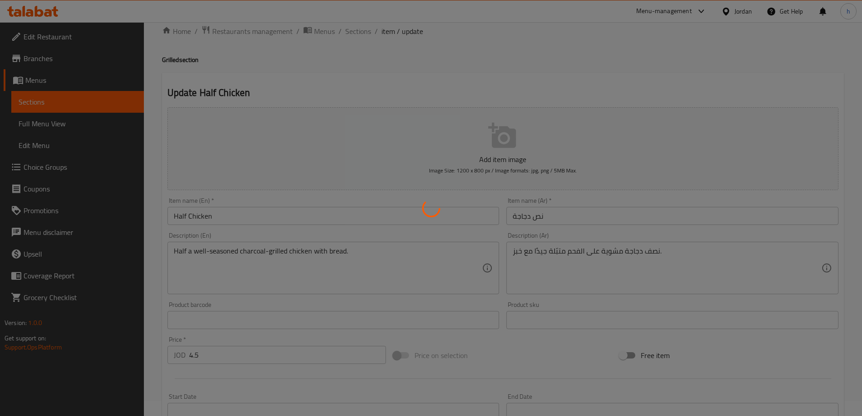
scroll to position [0, 0]
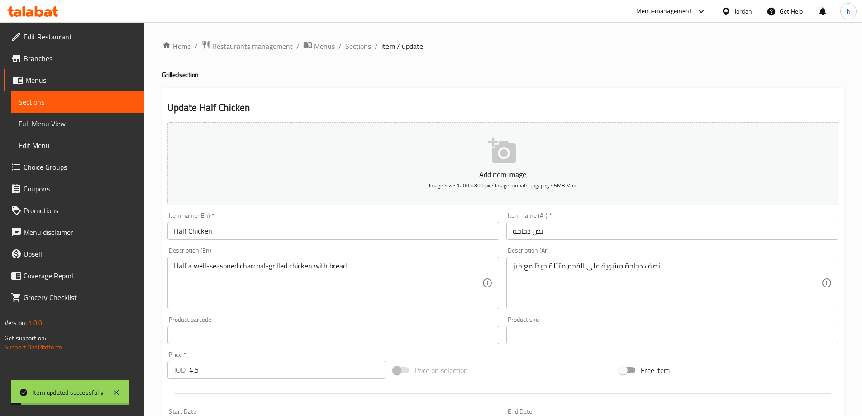
click at [370, 46] on ol "Home / Restaurants management / Menus / Sections / item / update" at bounding box center [503, 46] width 682 height 12
click at [368, 47] on span "Sections" at bounding box center [358, 46] width 26 height 11
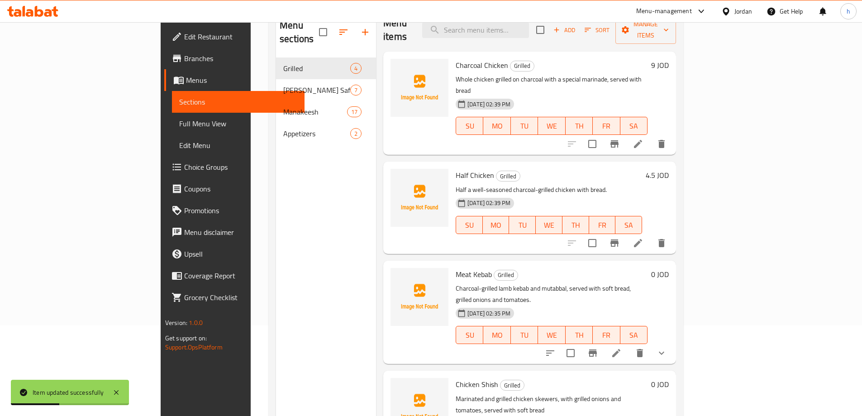
scroll to position [127, 0]
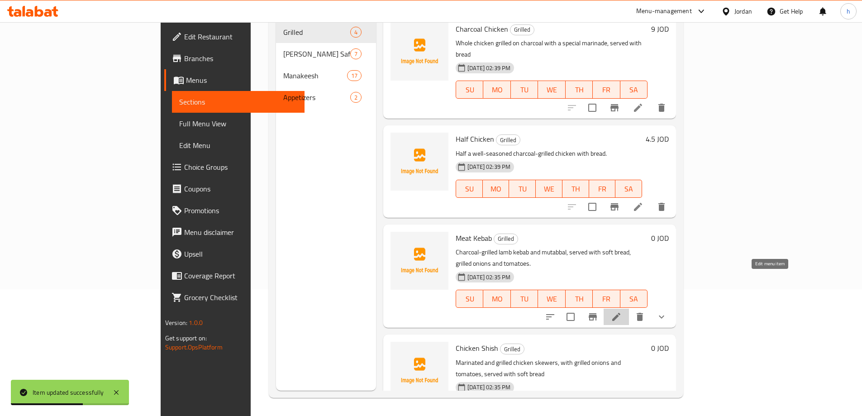
click at [622, 311] on icon at bounding box center [616, 316] width 11 height 11
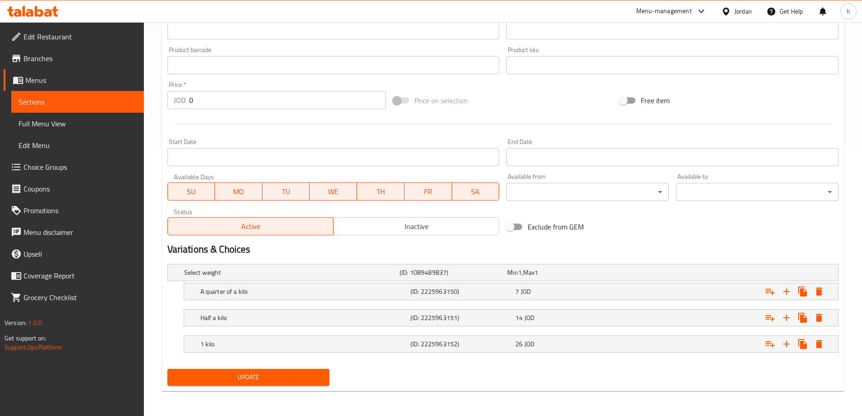
scroll to position [270, 0]
click at [191, 277] on h5 "Select weight" at bounding box center [290, 272] width 212 height 9
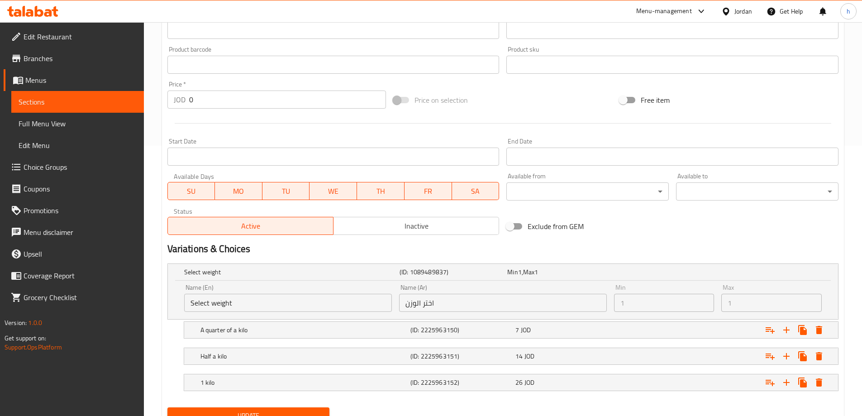
scroll to position [309, 0]
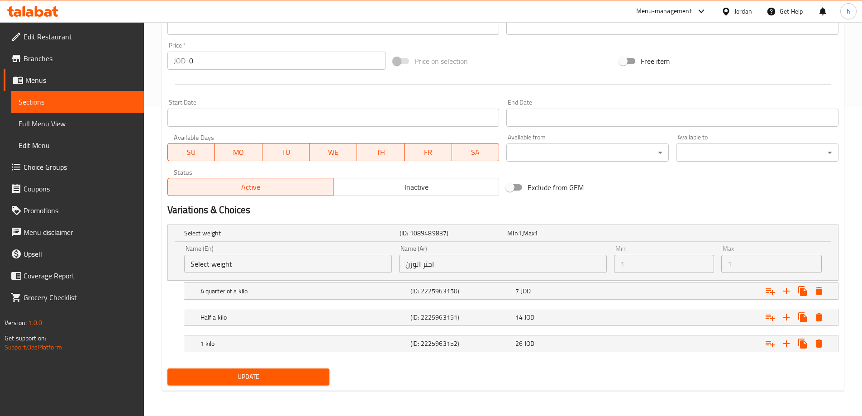
click at [269, 262] on input "Select weight" at bounding box center [288, 264] width 208 height 18
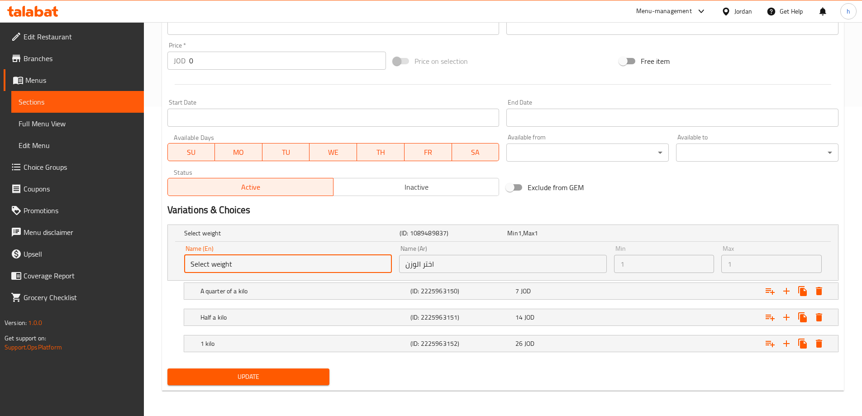
click at [178, 260] on div "Name (En) Select weight Name (En) Name (Ar) اختر الوزن Name (Ar) Min 1 Min Max …" at bounding box center [503, 261] width 670 height 38
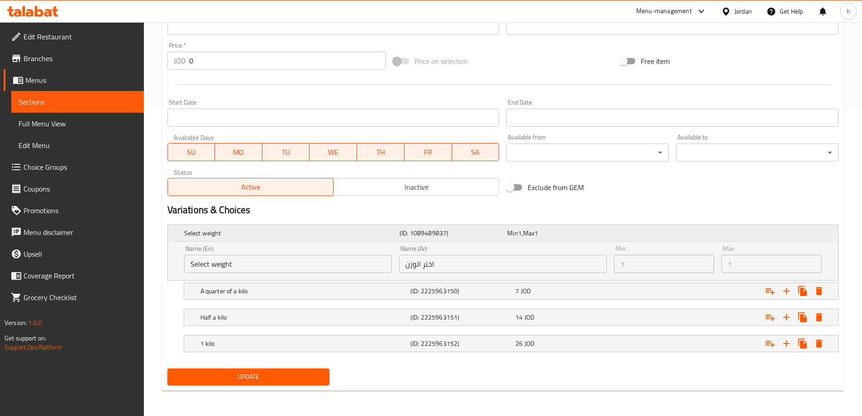
click at [195, 230] on h5 "Select weight" at bounding box center [290, 233] width 212 height 9
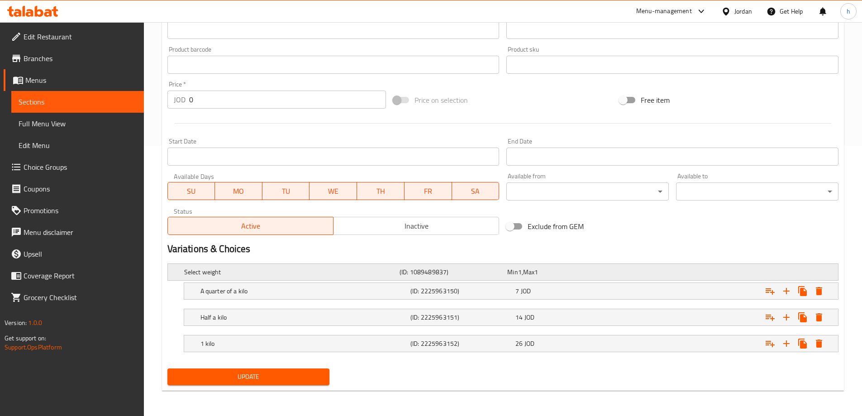
scroll to position [270, 0]
click at [229, 277] on h5 "A quarter of a kilo" at bounding box center [290, 272] width 212 height 9
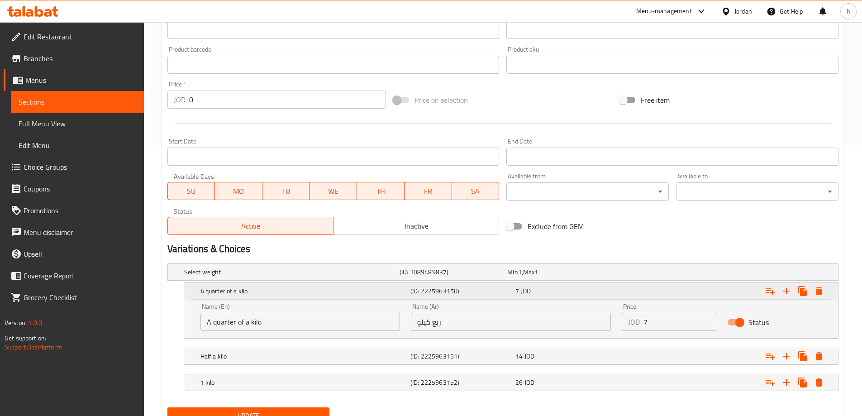
scroll to position [309, 0]
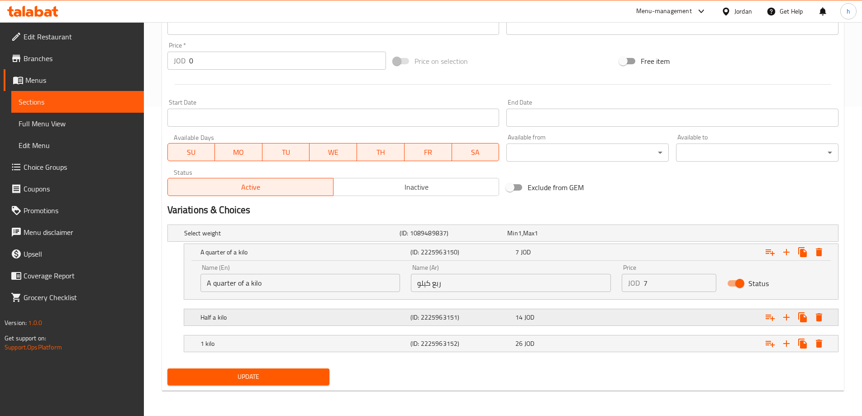
click at [248, 239] on div "Half a kilo" at bounding box center [289, 233] width 215 height 13
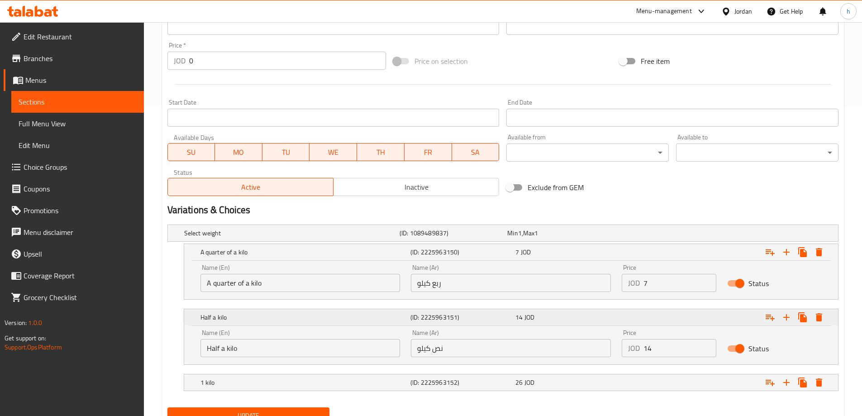
scroll to position [348, 0]
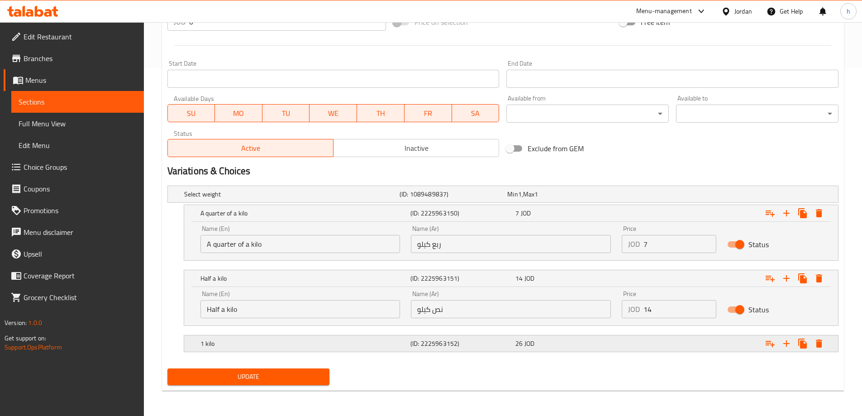
click at [274, 199] on h5 "1 kilo" at bounding box center [290, 194] width 212 height 9
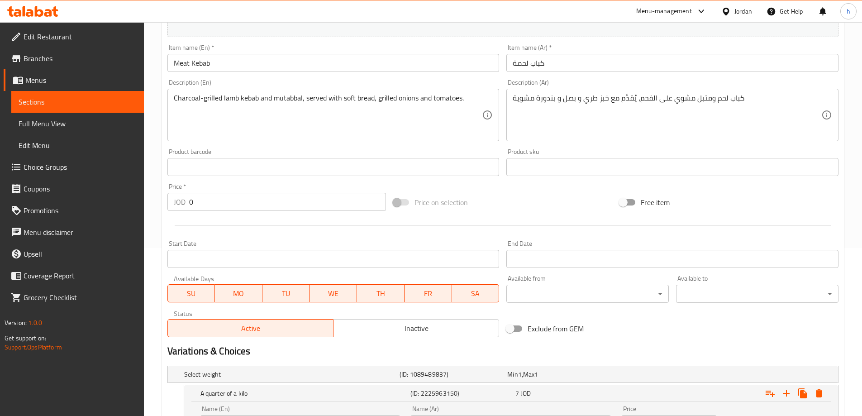
scroll to position [115, 0]
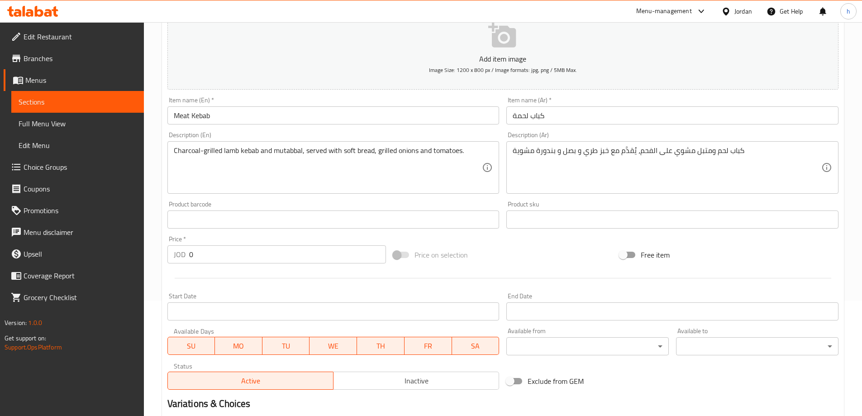
click at [180, 111] on input "Meat Kebab" at bounding box center [333, 115] width 332 height 18
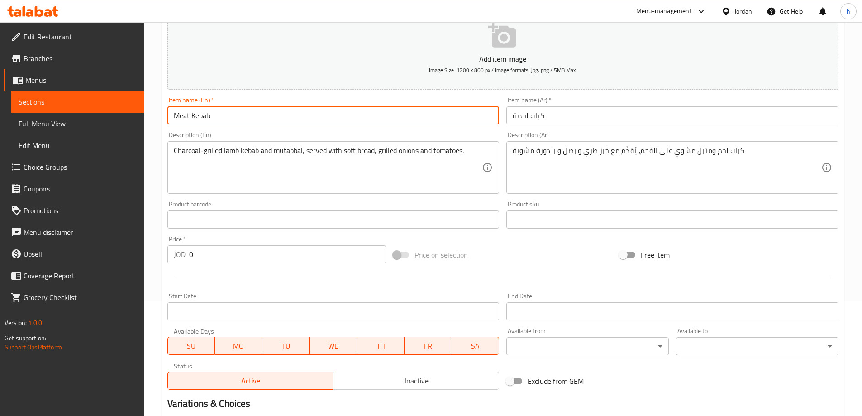
click at [180, 111] on input "Meat Kebab" at bounding box center [333, 115] width 332 height 18
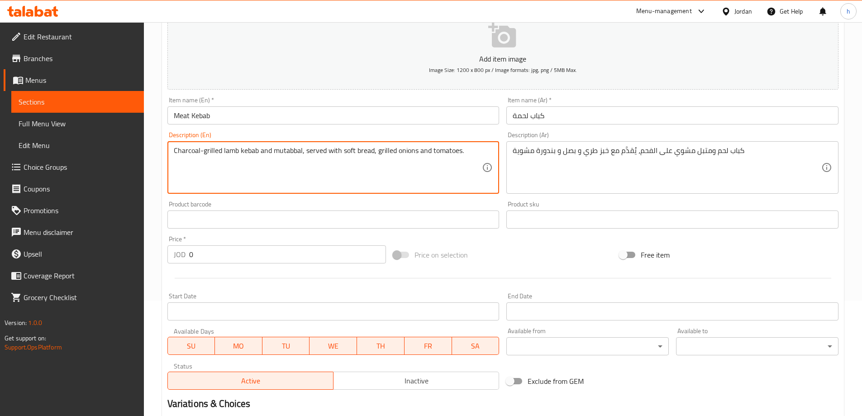
click at [228, 151] on textarea "Charcoal-grilled lamb kebab and mutabbal, served with soft bread, grilled onion…" at bounding box center [328, 167] width 309 height 43
paste textarea "Meat"
type textarea "Charcoal-grilled Meat kebab and mutabbal, served with soft bread, grilled onion…"
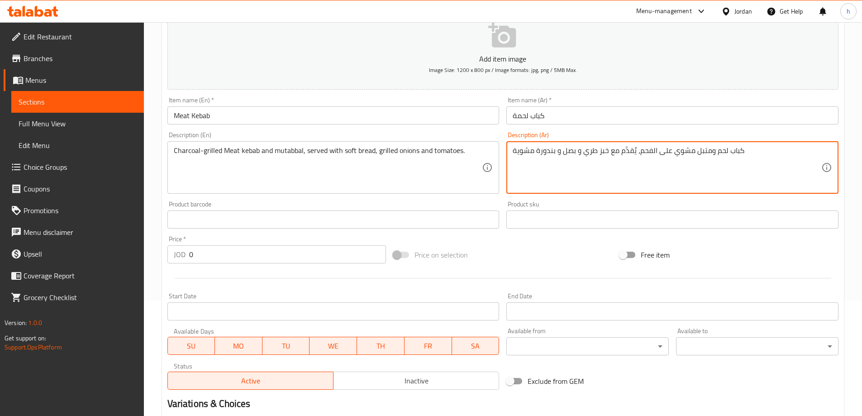
click at [698, 149] on textarea "كباب لحم ومتبل مشوي على الفحم، يُقدَّم مع خبز طري و بصل و بندورة مشوية" at bounding box center [667, 167] width 309 height 43
click at [702, 155] on textarea "كباب لحم ومتبل مشوي على الفحم، يُقدَّم مع خبز طري و بصل و بندورة مشوية" at bounding box center [667, 167] width 309 height 43
drag, startPoint x: 708, startPoint y: 149, endPoint x: 696, endPoint y: 148, distance: 12.3
click at [696, 148] on textarea "كباب لحم ومتبل مشوي على الفحم، يُقدَّم مع خبز طري و بصل و بندورة مشوية" at bounding box center [667, 167] width 309 height 43
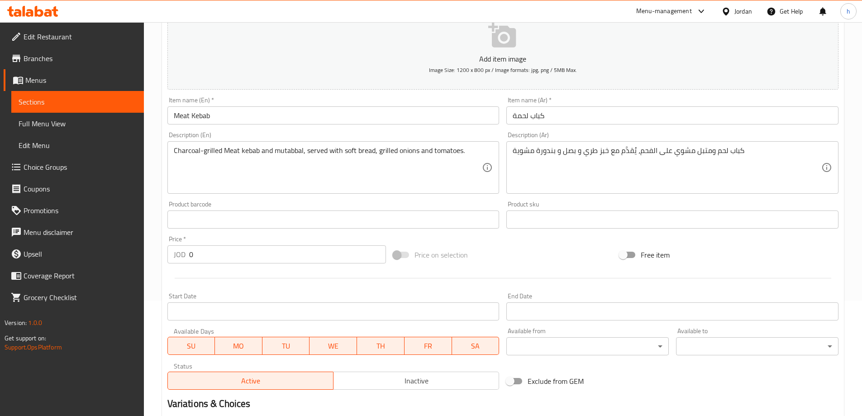
click at [638, 151] on textarea "كباب لحم ومتبل مشوي على الفحم، يُقدَّم مع خبز طري و بصل و بندورة مشوية" at bounding box center [667, 167] width 309 height 43
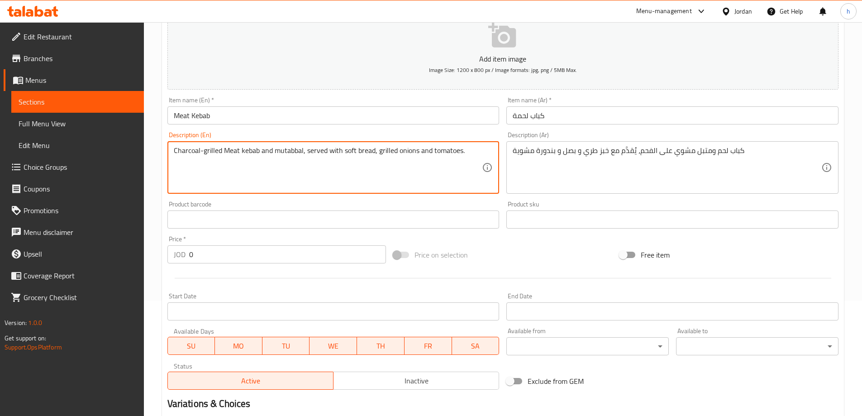
click at [319, 151] on textarea "Charcoal-grilled Meat kebab and mutabbal, served with soft bread, grilled onion…" at bounding box center [328, 167] width 309 height 43
click at [329, 150] on textarea "Charcoal-grilled Meat kebab and mutabbal, served with soft bread, grilled onion…" at bounding box center [328, 167] width 309 height 43
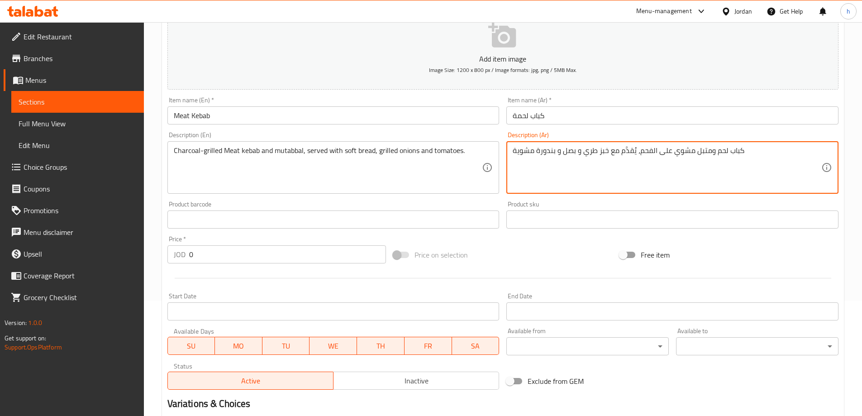
drag, startPoint x: 633, startPoint y: 152, endPoint x: 628, endPoint y: 152, distance: 5.0
click at [628, 152] on textarea "كباب لحم ومتبل مشوي على الفحم، يُقدَّم مع خبز طري و بصل و بندورة مشوية" at bounding box center [667, 167] width 309 height 43
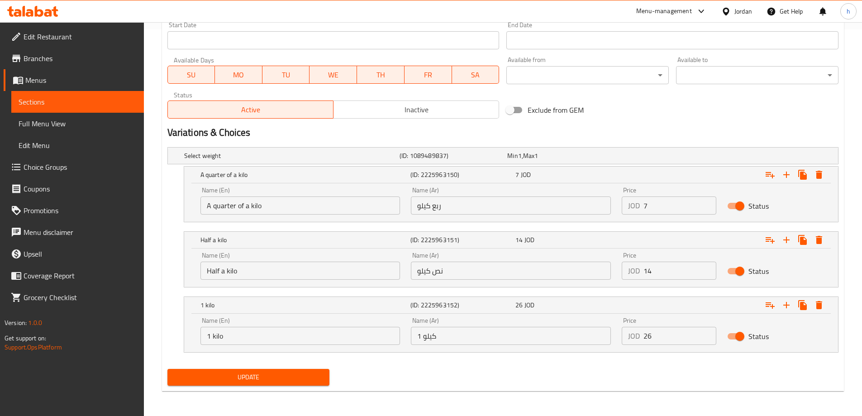
scroll to position [387, 0]
click at [307, 380] on span "Update" at bounding box center [249, 376] width 148 height 11
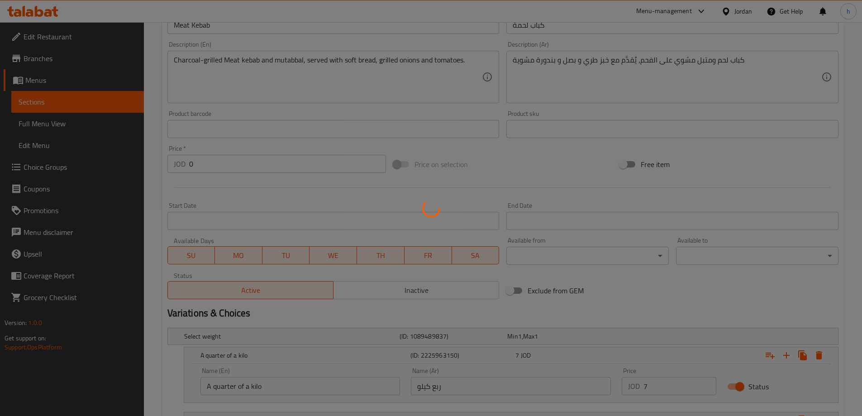
scroll to position [0, 0]
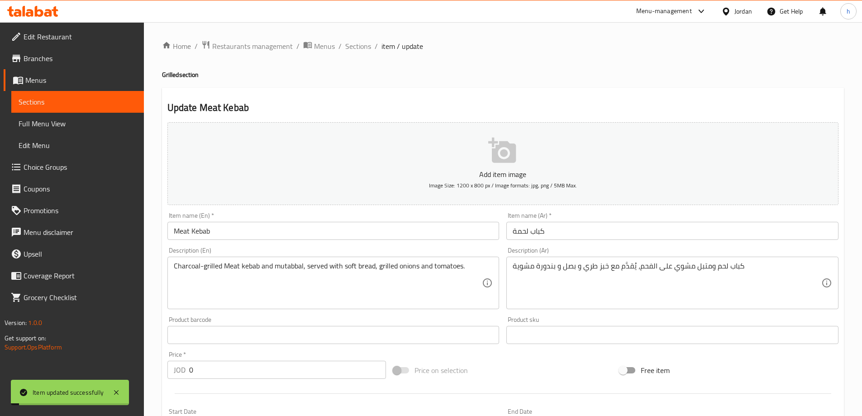
click at [373, 47] on ol "Home / Restaurants management / Menus / Sections / item / update" at bounding box center [503, 46] width 682 height 12
click at [368, 47] on span "Sections" at bounding box center [358, 46] width 26 height 11
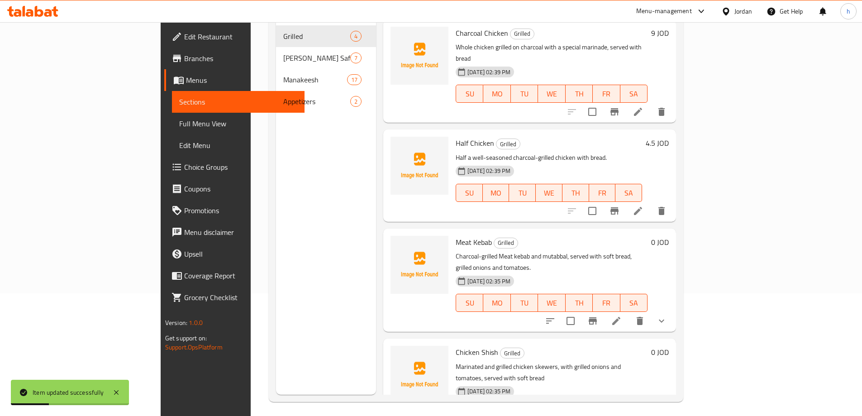
scroll to position [127, 0]
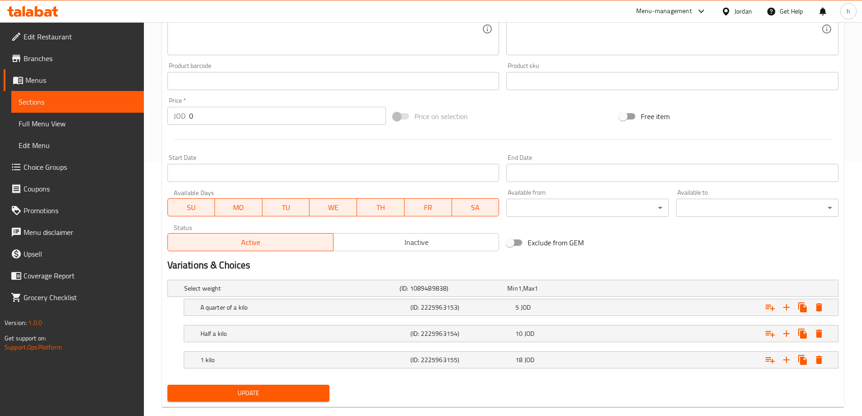
scroll to position [270, 0]
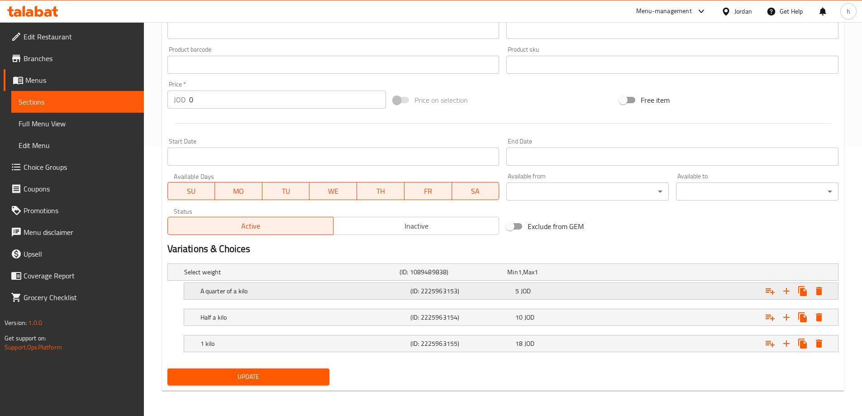
click at [192, 280] on div "A quarter of a kilo (ID: 2225963153) 5 JOD" at bounding box center [503, 272] width 670 height 16
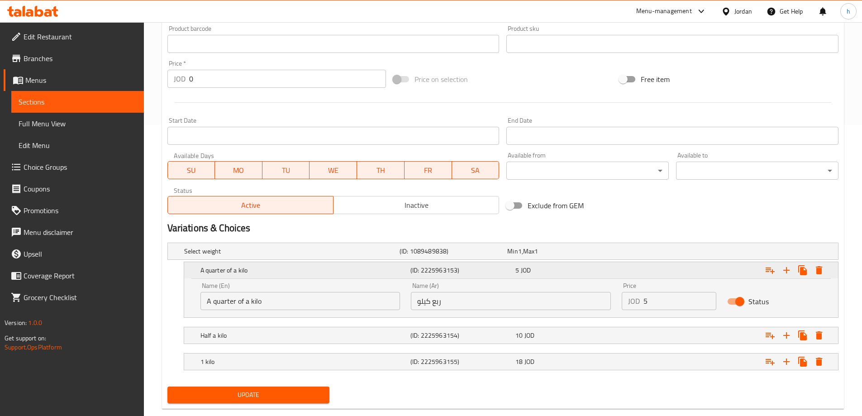
scroll to position [309, 0]
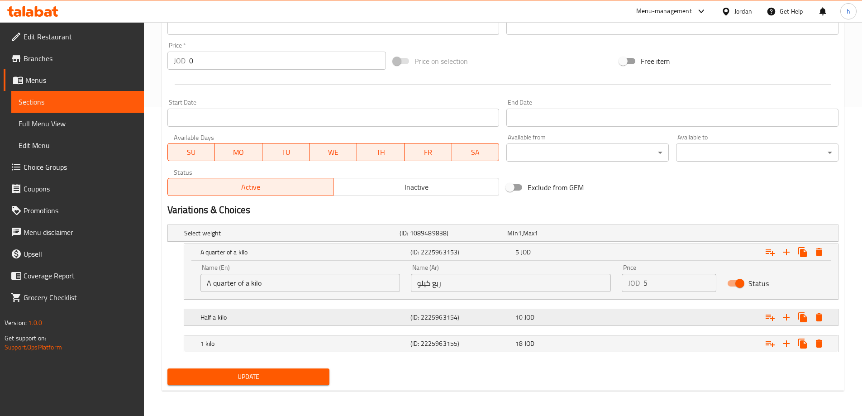
click at [191, 241] on div "Half a kilo (ID: 2225963154) 10 JOD" at bounding box center [503, 233] width 670 height 16
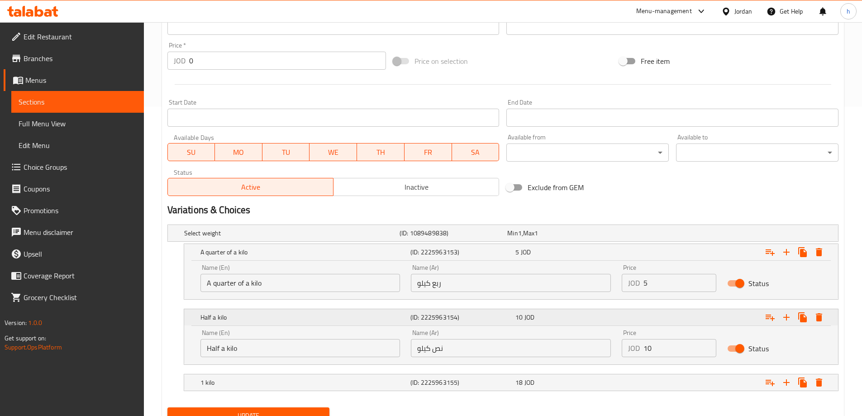
scroll to position [348, 0]
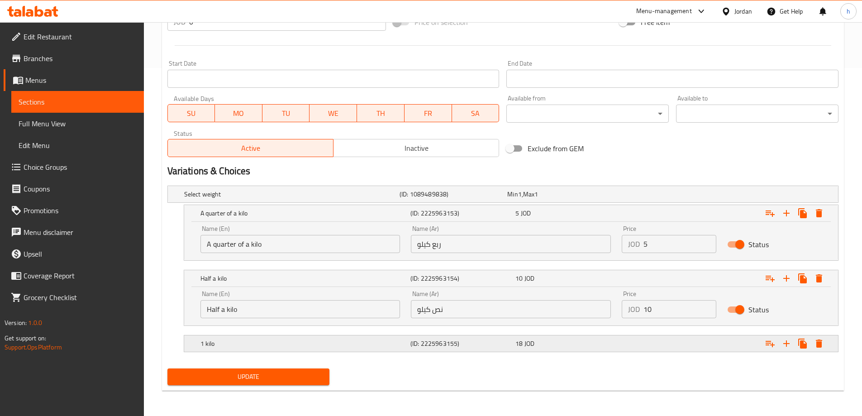
click at [207, 204] on div "1 kilo (ID: 2225963155) 18 JOD" at bounding box center [505, 194] width 647 height 20
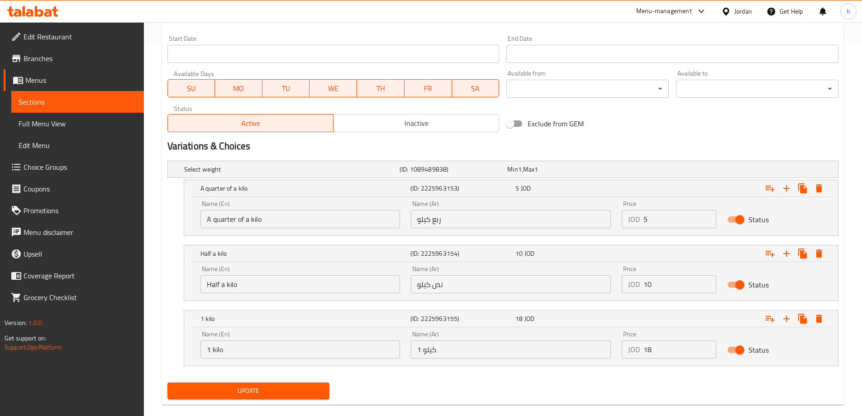
scroll to position [387, 0]
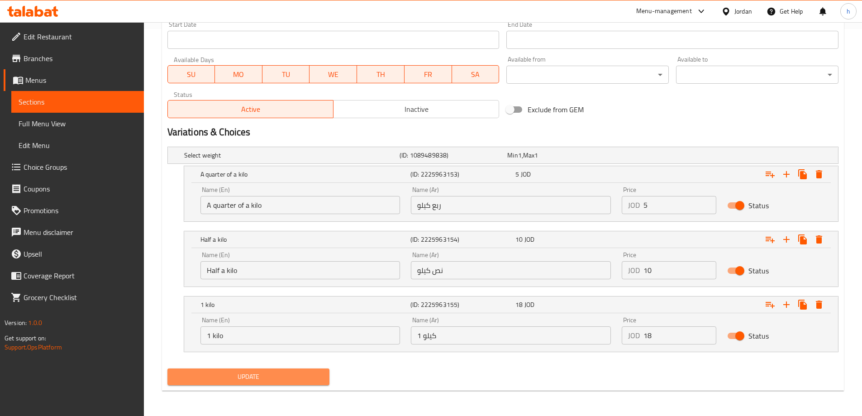
click at [267, 380] on span "Update" at bounding box center [249, 376] width 148 height 11
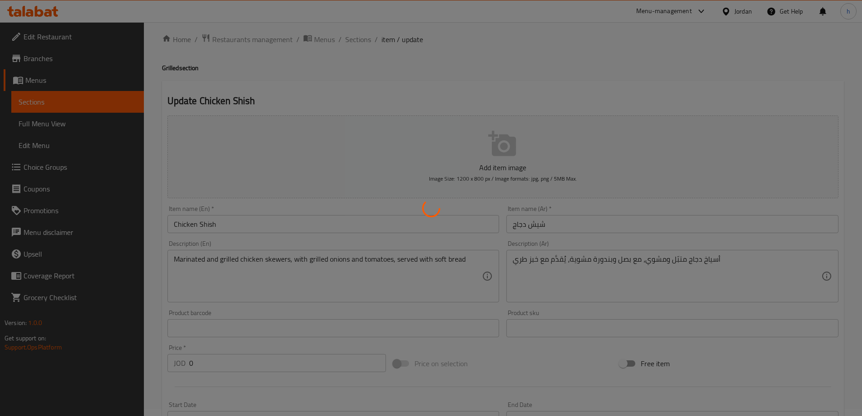
scroll to position [0, 0]
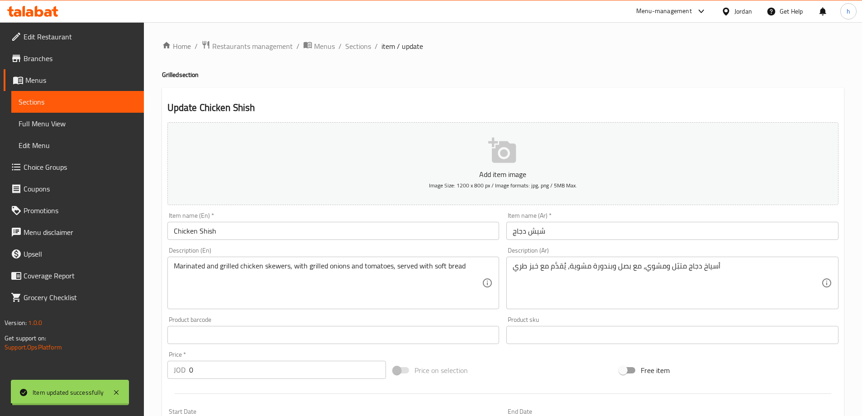
click at [358, 48] on span "Sections" at bounding box center [358, 46] width 26 height 11
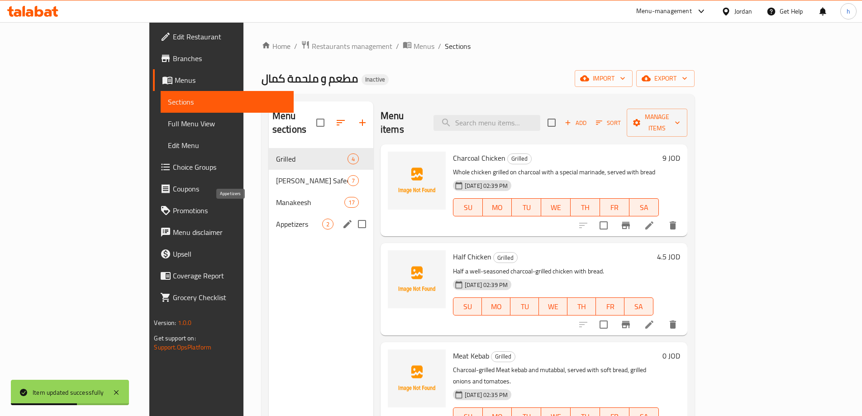
click at [276, 219] on span "Appetizers" at bounding box center [299, 224] width 46 height 11
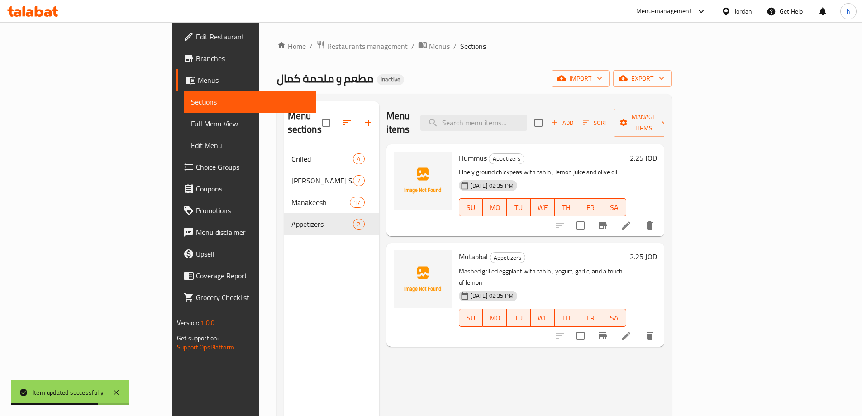
click at [639, 217] on li at bounding box center [626, 225] width 25 height 16
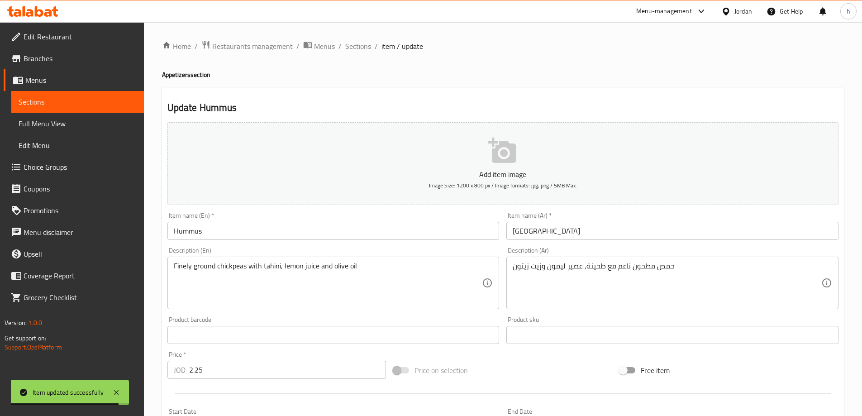
scroll to position [45, 0]
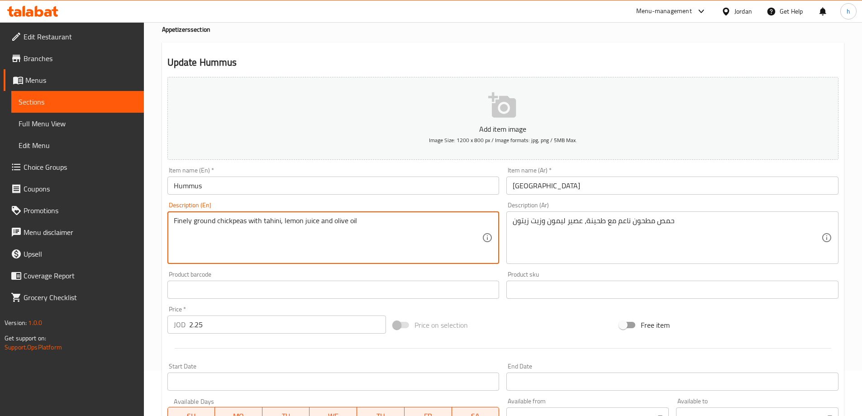
drag, startPoint x: 246, startPoint y: 223, endPoint x: 174, endPoint y: 225, distance: 72.0
click at [244, 227] on textarea "Finely ground chickpeas with tahini, lemon juice and olive oil" at bounding box center [328, 237] width 309 height 43
click at [206, 186] on input "Hummus" at bounding box center [333, 186] width 332 height 18
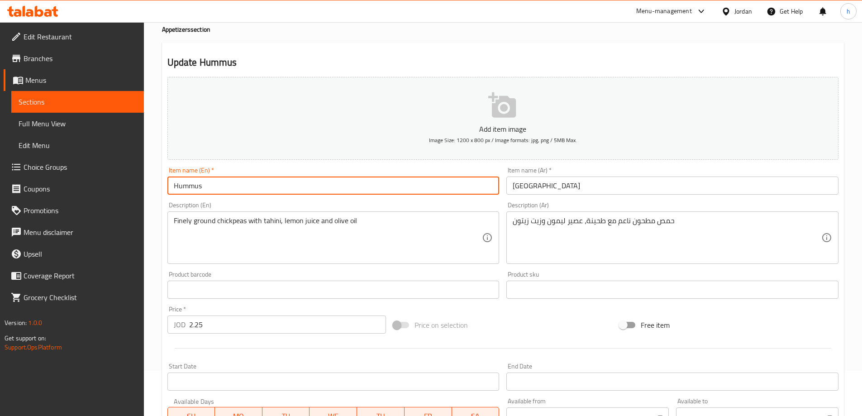
click at [206, 186] on input "Hummus" at bounding box center [333, 186] width 332 height 18
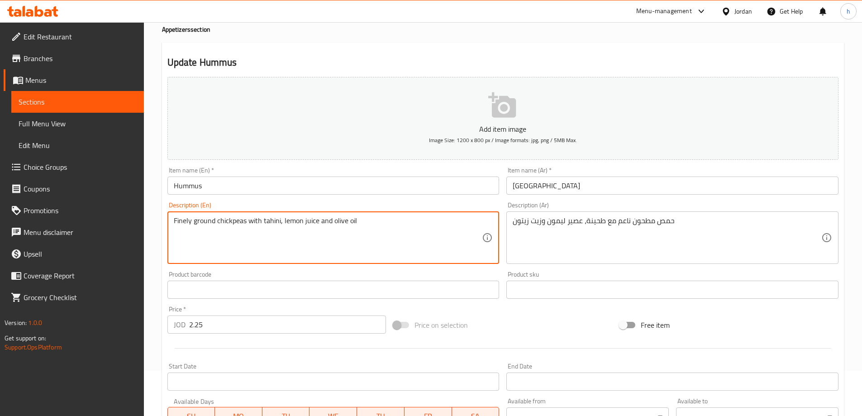
click at [235, 221] on textarea "Finely ground chickpeas with tahini, lemon juice and olive oil" at bounding box center [328, 237] width 309 height 43
paste textarea "Hummus"
type textarea "Finely ground Hummus with tahini, lemon juice and olive oil"
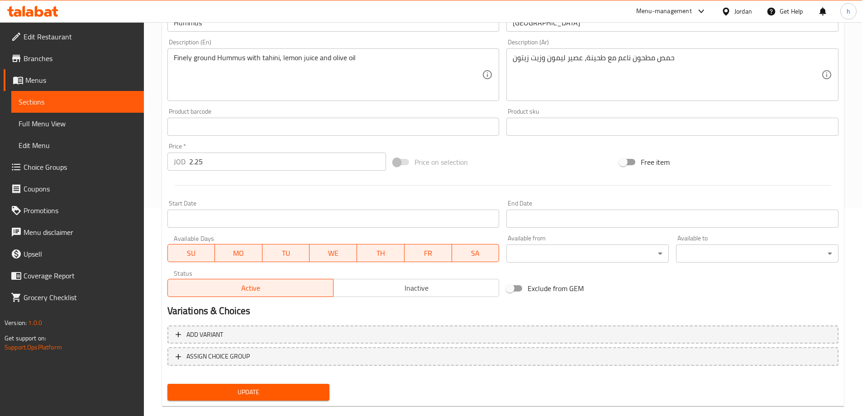
scroll to position [224, 0]
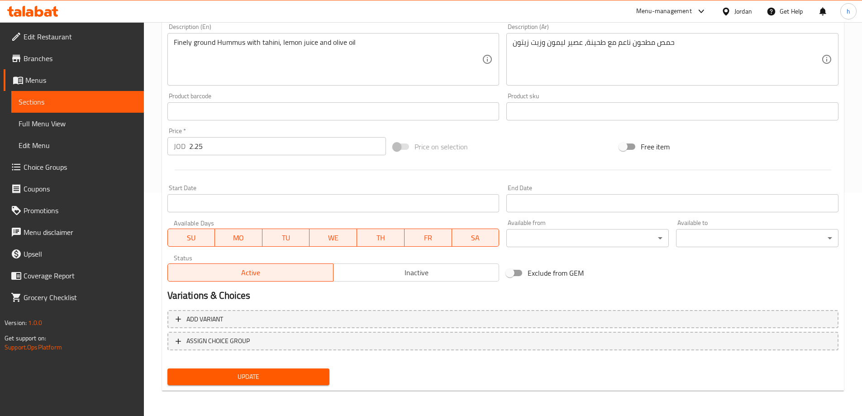
click at [311, 384] on button "Update" at bounding box center [248, 376] width 162 height 17
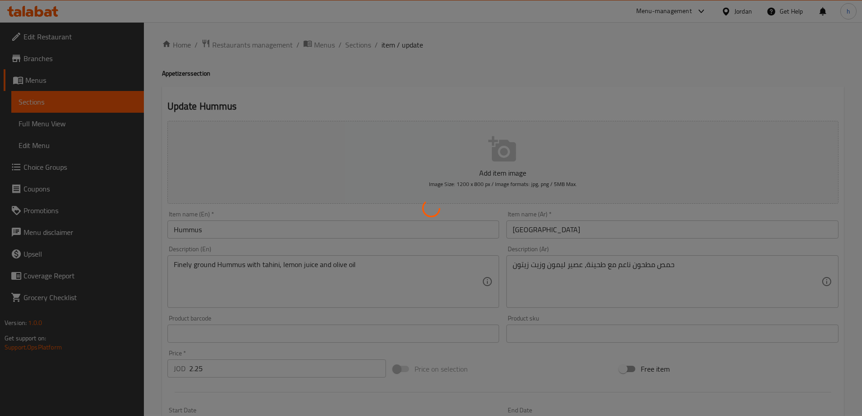
scroll to position [0, 0]
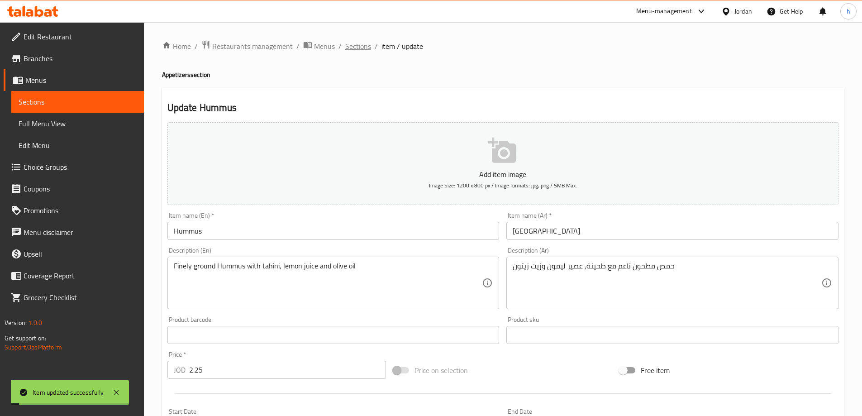
click at [367, 48] on span "Sections" at bounding box center [358, 46] width 26 height 11
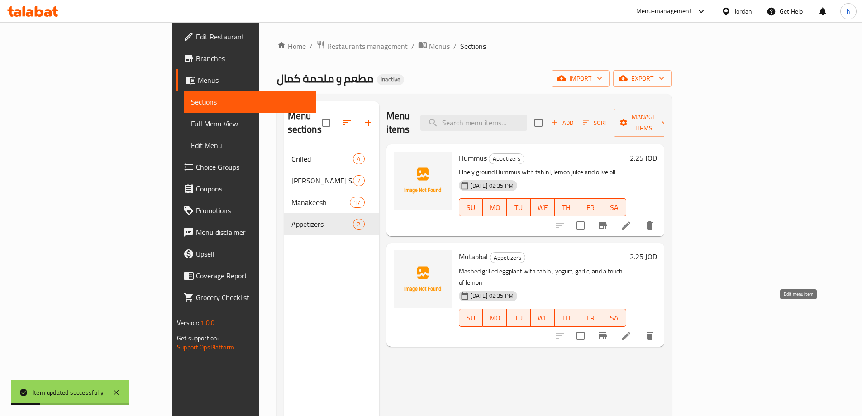
click at [632, 330] on icon at bounding box center [626, 335] width 11 height 11
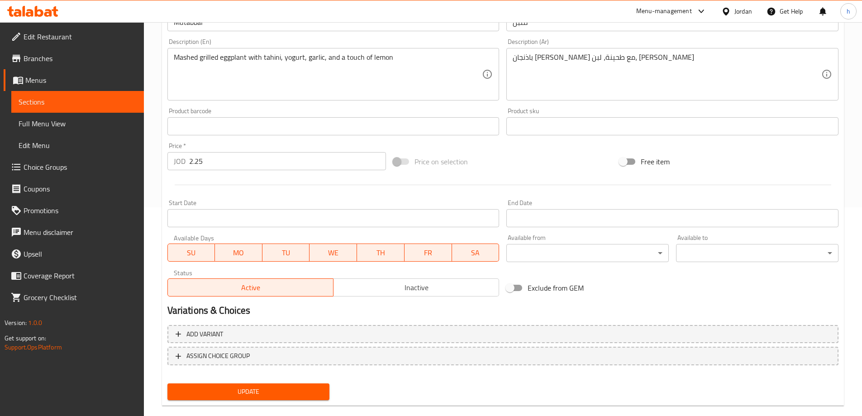
scroll to position [224, 0]
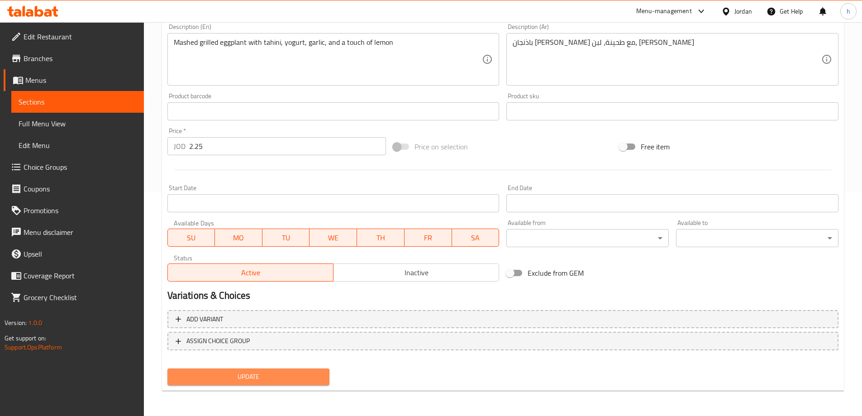
click at [289, 369] on button "Update" at bounding box center [248, 376] width 162 height 17
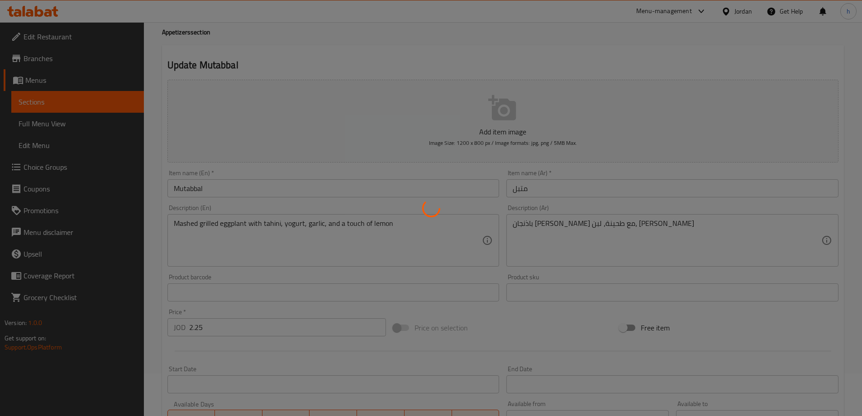
scroll to position [0, 0]
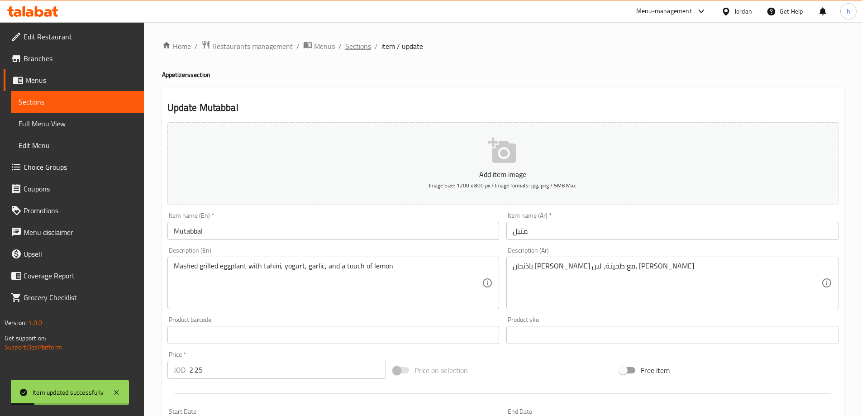
click at [366, 46] on span "Sections" at bounding box center [358, 46] width 26 height 11
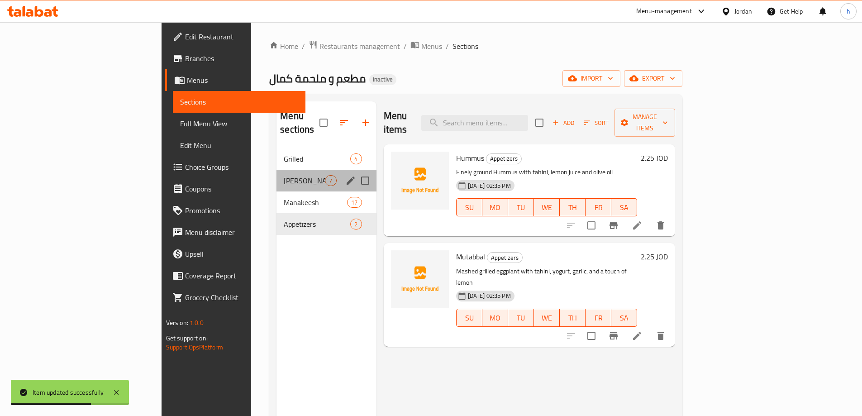
click at [277, 170] on div "Shamia Safeeha 7" at bounding box center [327, 181] width 100 height 22
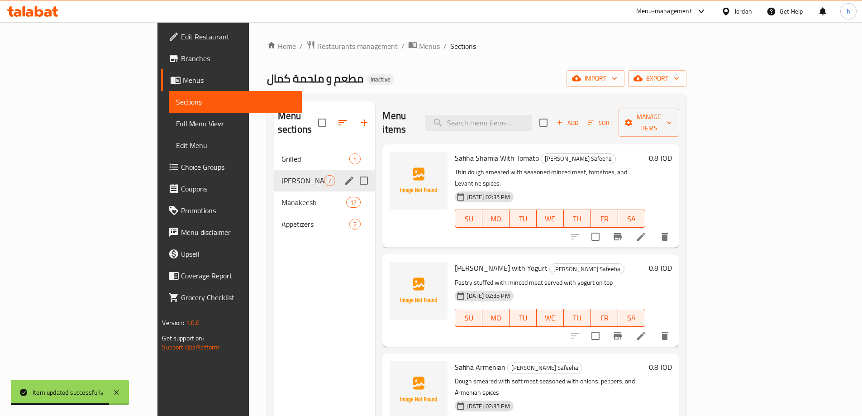
click at [354, 171] on input "Menu sections" at bounding box center [363, 180] width 19 height 19
checkbox input "true"
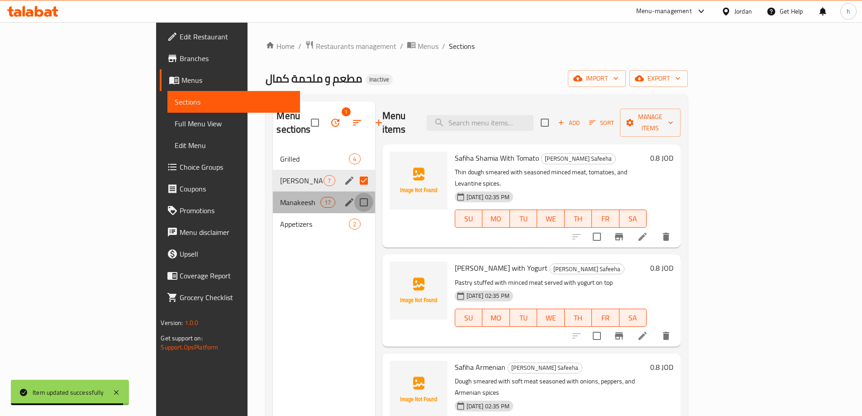
click at [354, 193] on input "Menu sections" at bounding box center [363, 202] width 19 height 19
checkbox input "true"
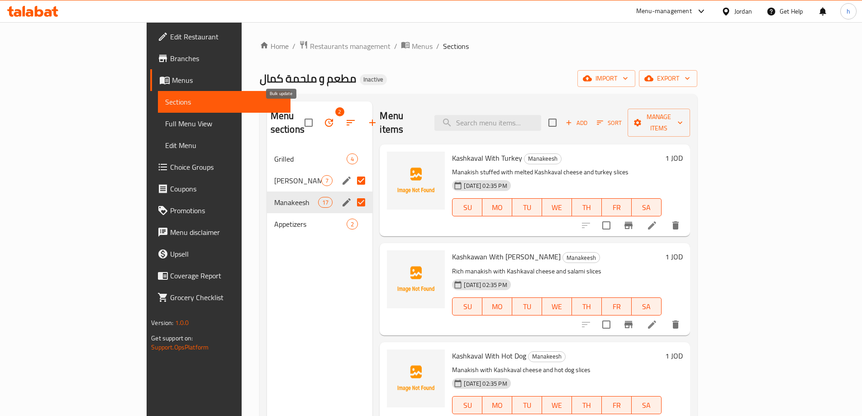
click at [318, 115] on button "button" at bounding box center [329, 123] width 22 height 22
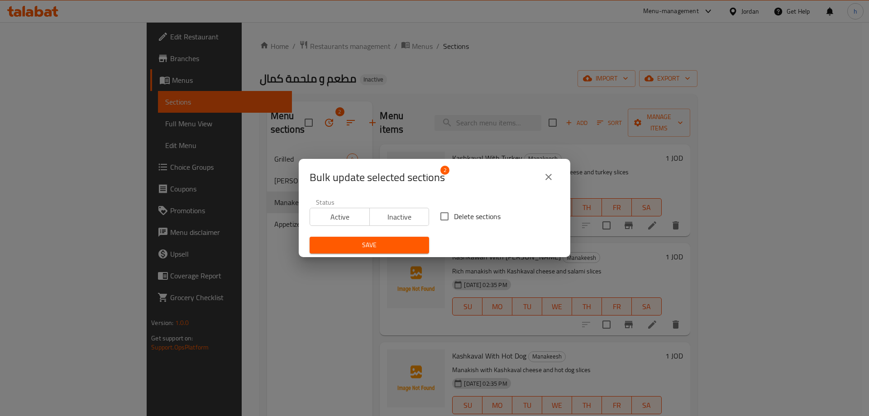
click at [447, 218] on input "Delete sections" at bounding box center [444, 216] width 19 height 19
checkbox input "true"
click at [400, 243] on span "Save" at bounding box center [369, 244] width 105 height 11
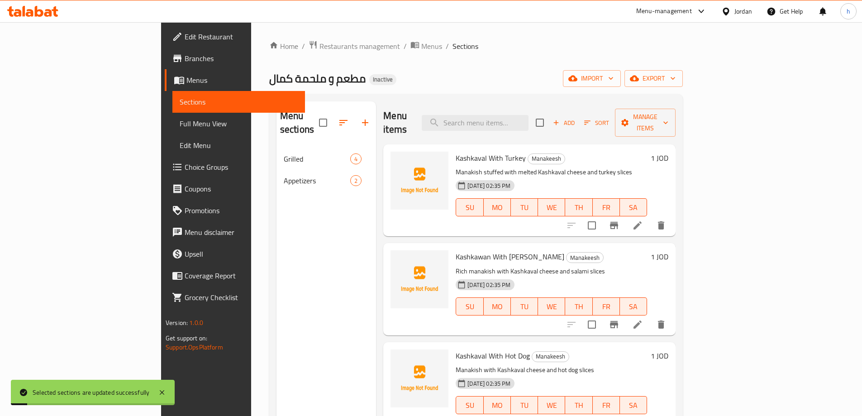
click at [289, 248] on div "Menu sections Grilled 4 Appetizers 2" at bounding box center [327, 309] width 100 height 416
click at [172, 118] on link "Full Menu View" at bounding box center [238, 124] width 133 height 22
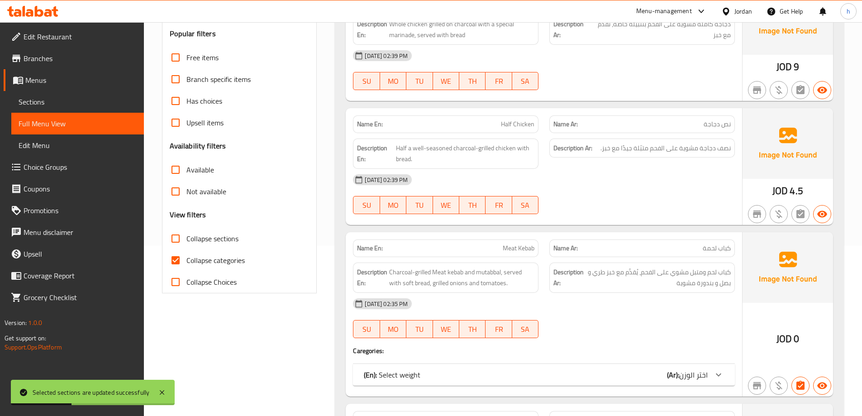
scroll to position [181, 0]
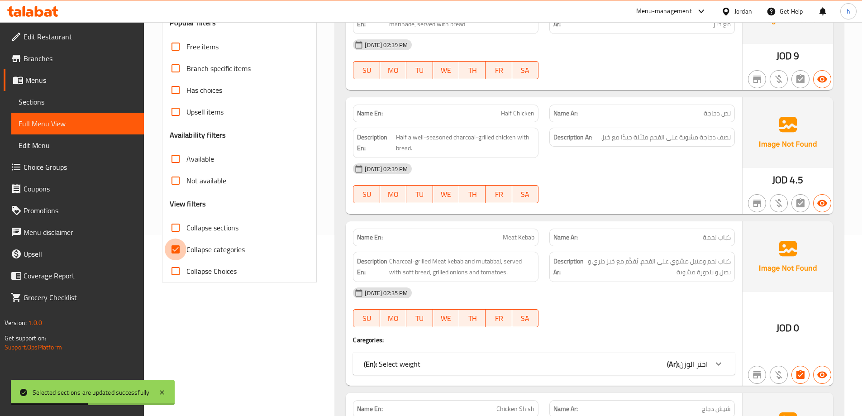
click at [182, 247] on input "Collapse categories" at bounding box center [176, 250] width 22 height 22
checkbox input "false"
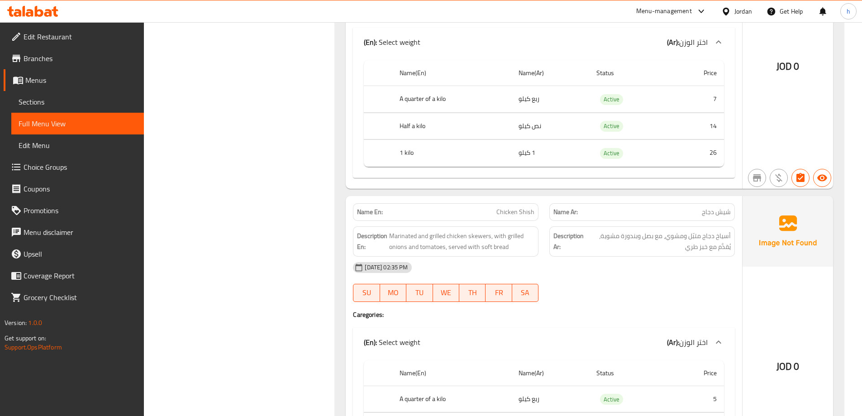
scroll to position [280, 0]
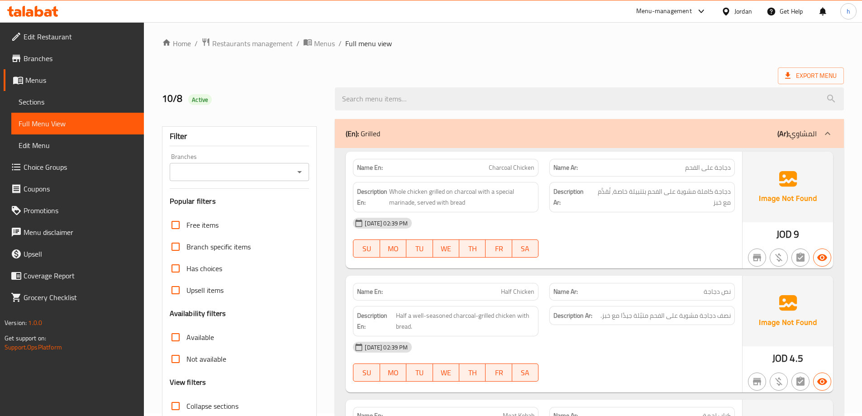
scroll to position [0, 0]
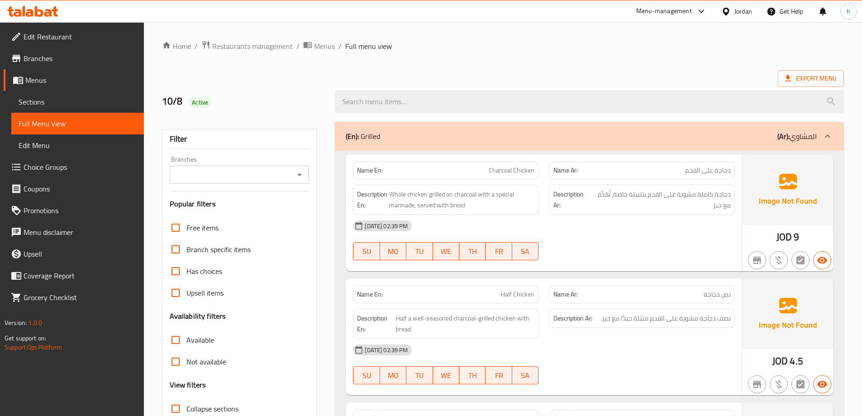
click at [96, 58] on span "Branches" at bounding box center [80, 58] width 113 height 11
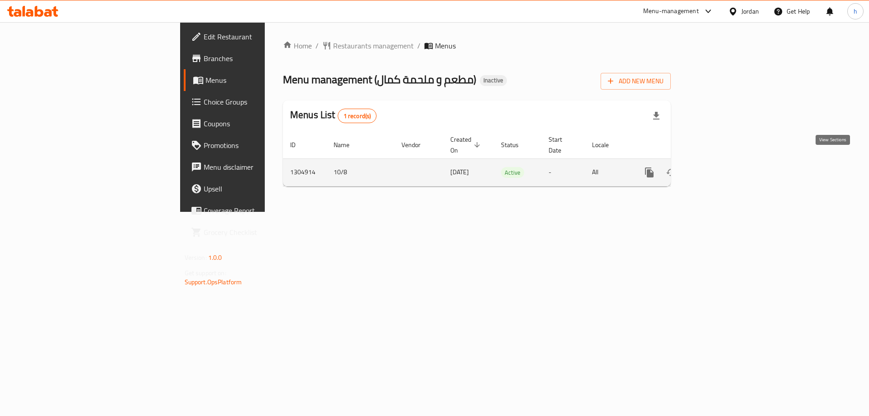
click at [720, 167] on icon "enhanced table" at bounding box center [714, 172] width 11 height 11
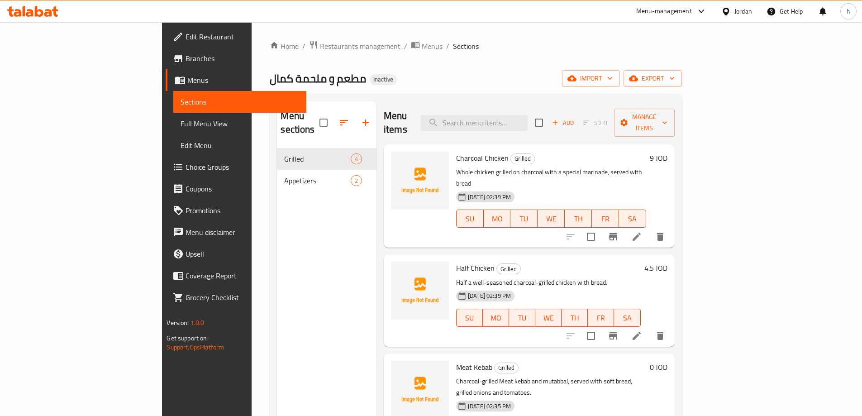
click at [181, 126] on span "Full Menu View" at bounding box center [240, 123] width 118 height 11
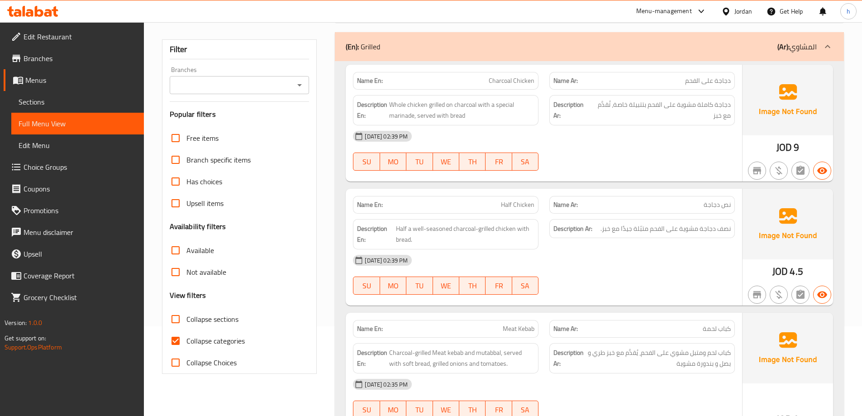
scroll to position [91, 0]
click at [176, 334] on input "Collapse categories" at bounding box center [176, 340] width 22 height 22
checkbox input "false"
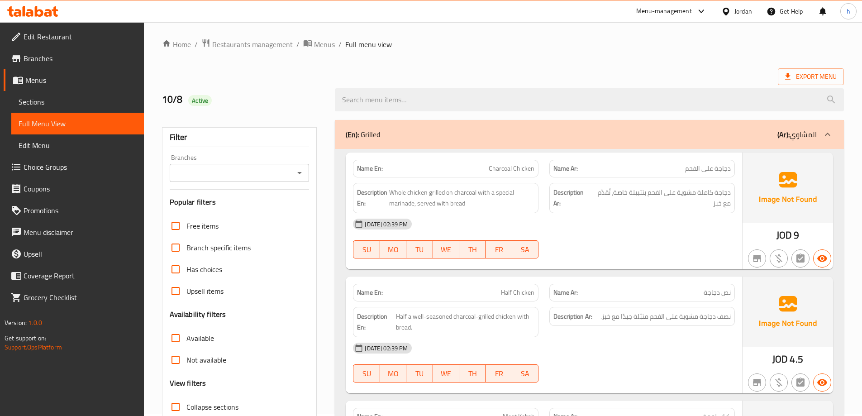
scroll to position [0, 0]
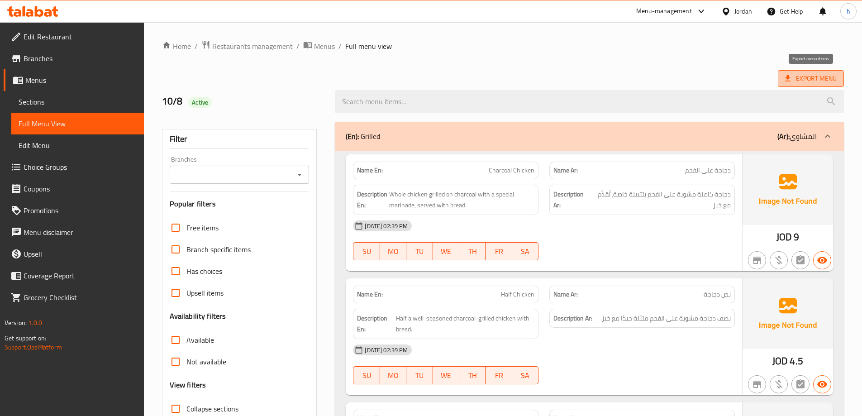
click at [808, 84] on span "Export Menu" at bounding box center [811, 78] width 52 height 11
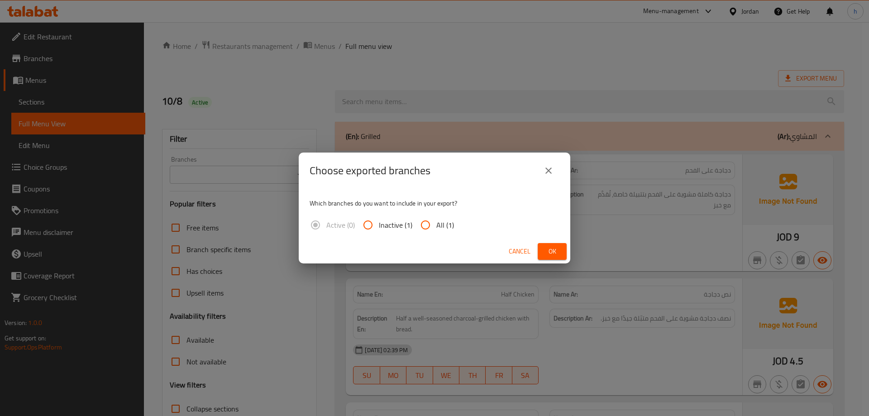
click at [419, 222] on input "All (1)" at bounding box center [426, 225] width 22 height 22
radio input "true"
click at [562, 248] on button "Ok" at bounding box center [552, 251] width 29 height 17
